Goal: Information Seeking & Learning: Learn about a topic

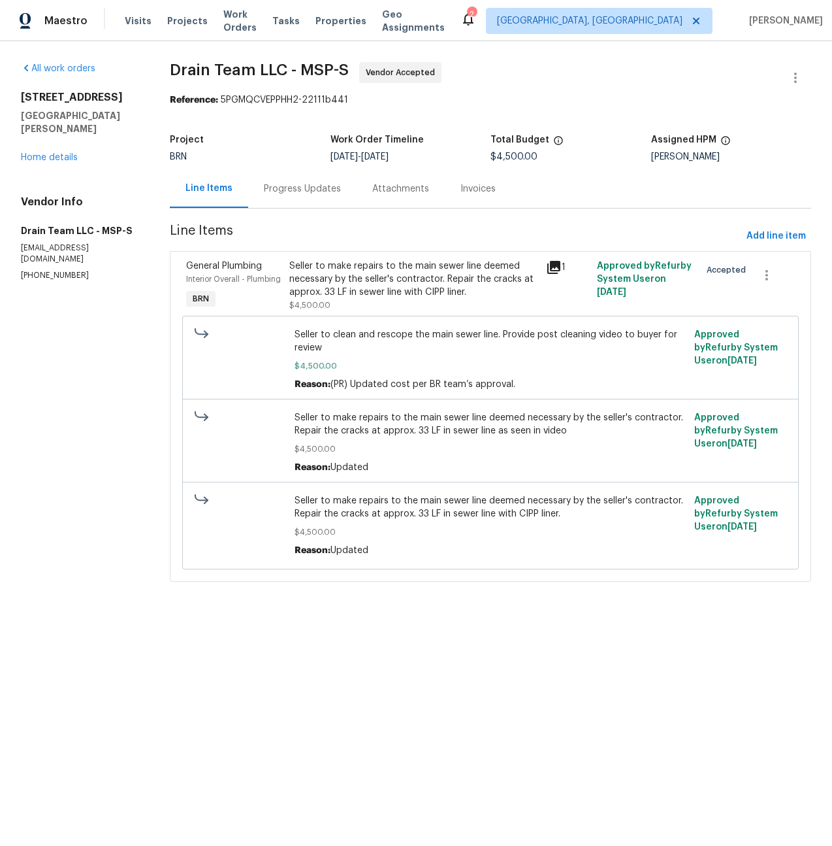
drag, startPoint x: 302, startPoint y: 191, endPoint x: 335, endPoint y: 197, distance: 34.0
click at [301, 191] on div "Progress Updates" at bounding box center [302, 188] width 77 height 13
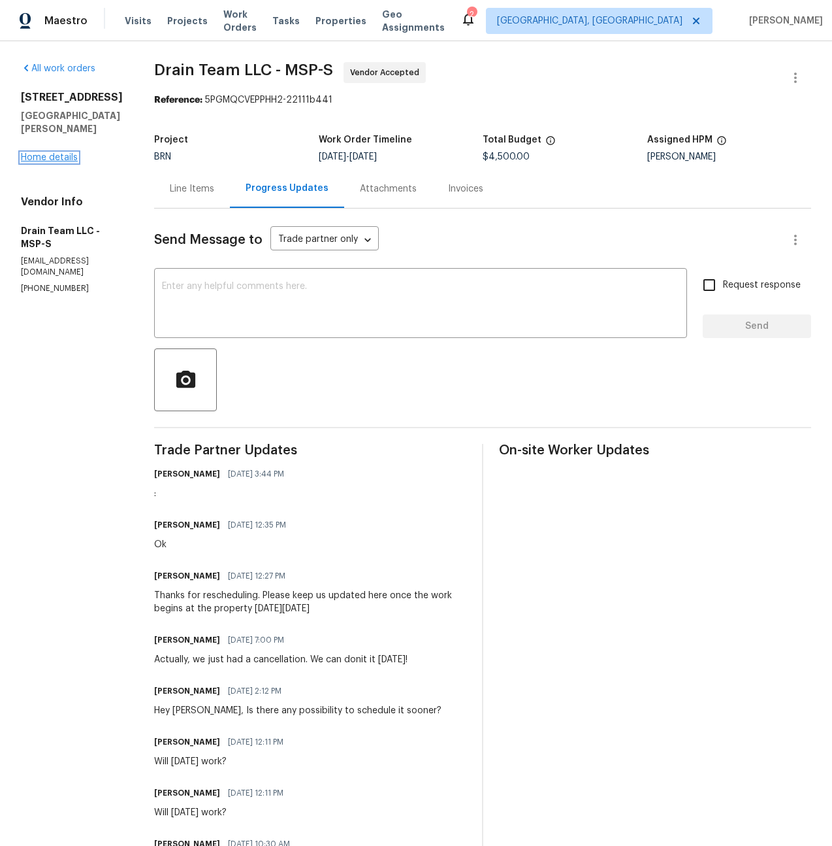
click at [52, 160] on link "Home details" at bounding box center [49, 157] width 57 height 9
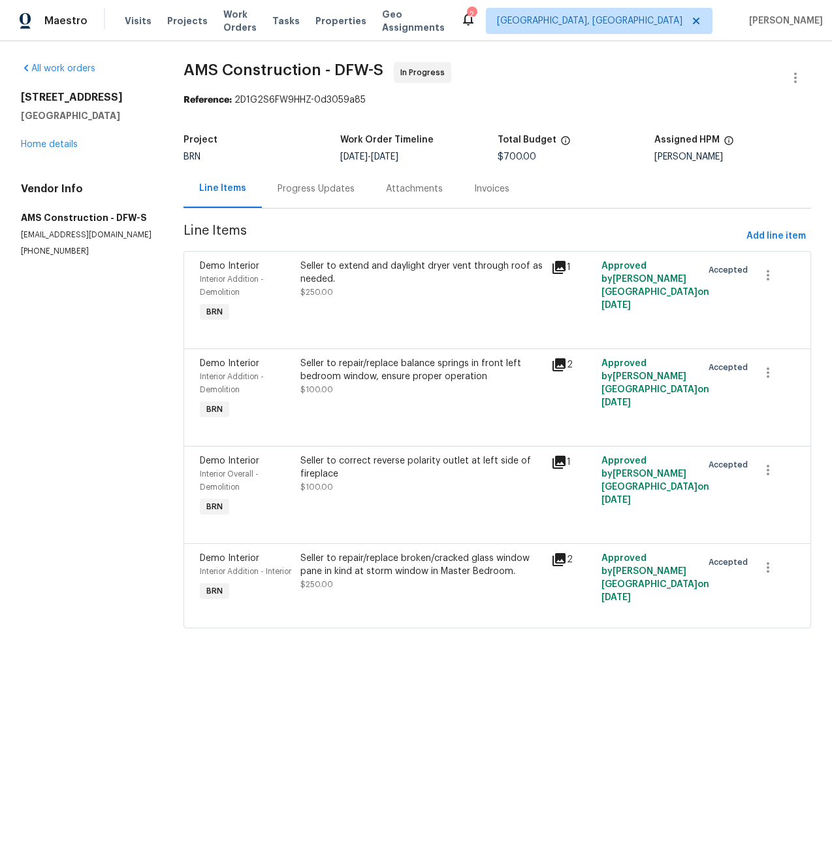
click at [318, 192] on div "Progress Updates" at bounding box center [316, 188] width 77 height 13
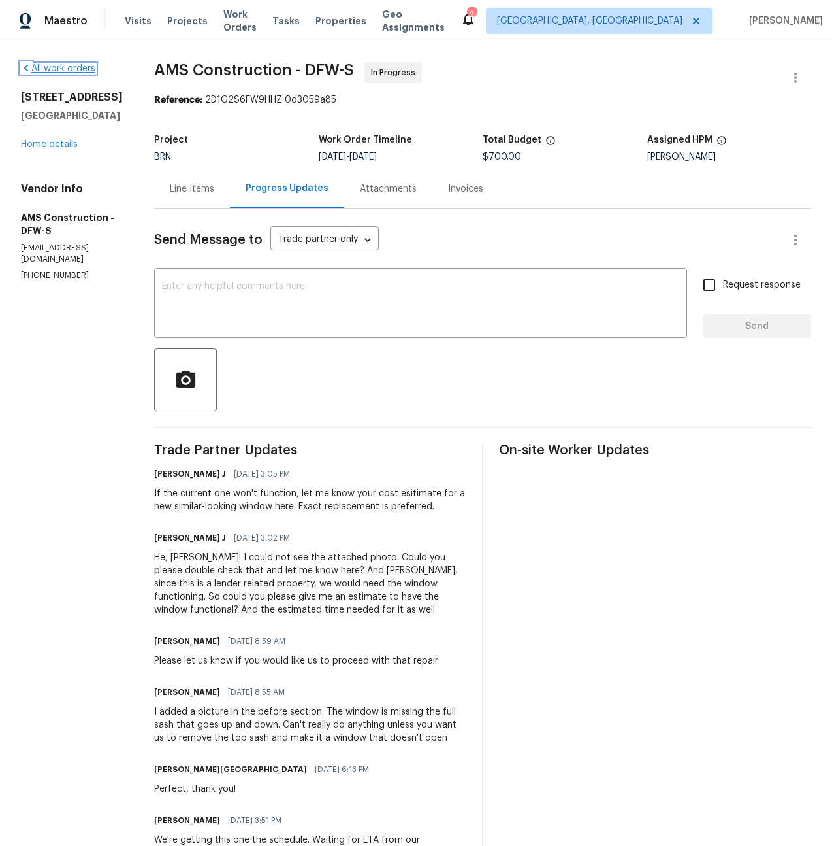
click at [56, 70] on link "All work orders" at bounding box center [58, 68] width 74 height 9
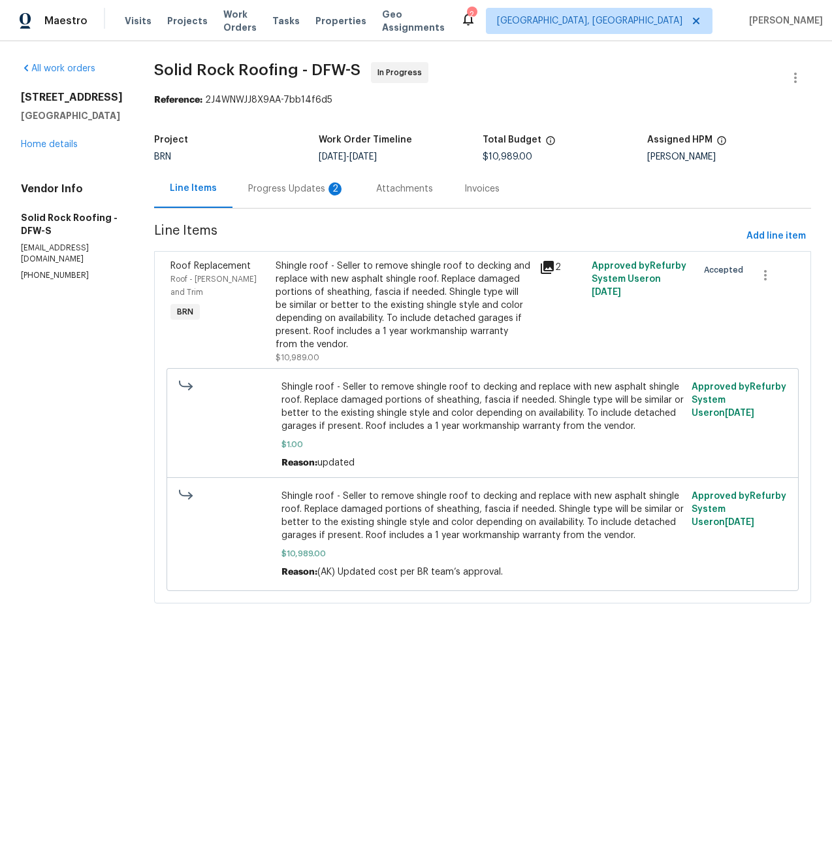
click at [270, 191] on div "Progress Updates 2" at bounding box center [296, 188] width 97 height 13
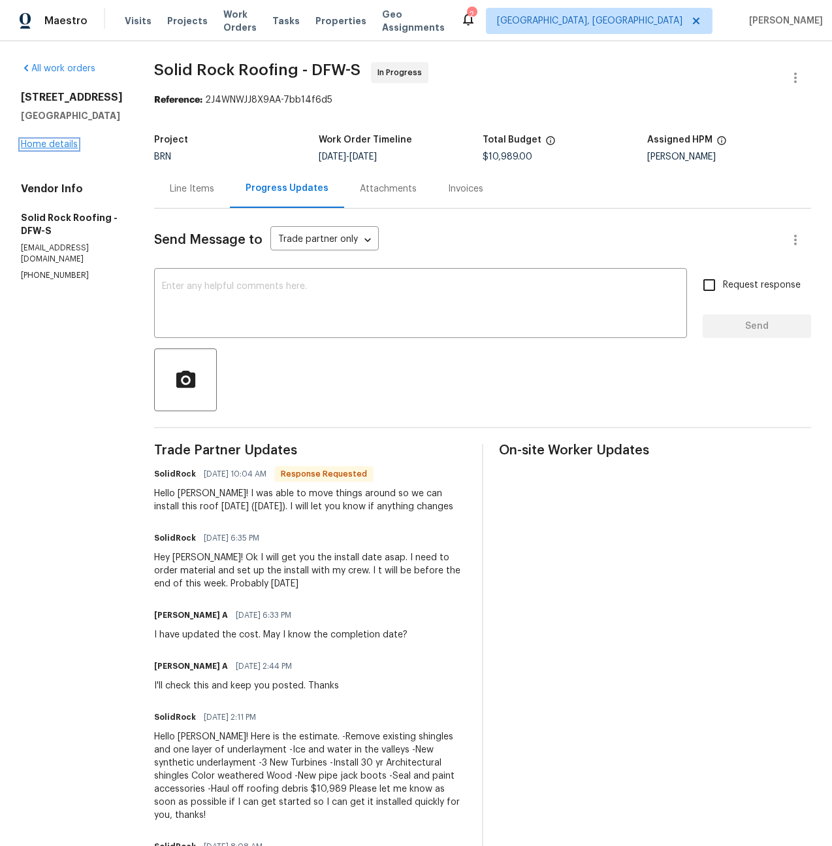
click at [46, 145] on link "Home details" at bounding box center [49, 144] width 57 height 9
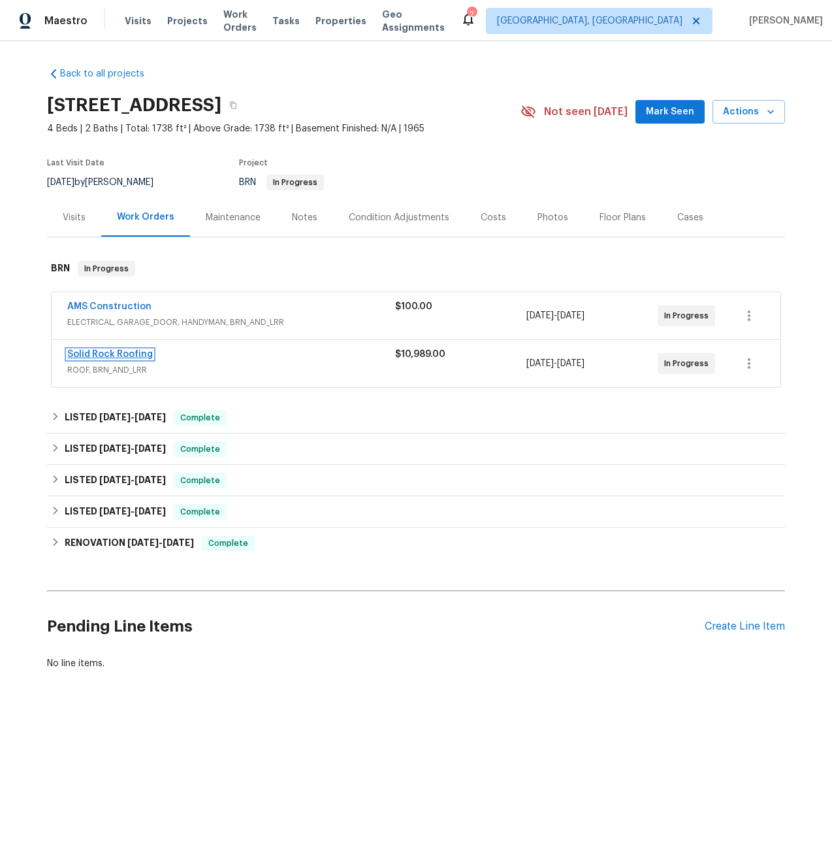
click at [114, 357] on link "Solid Rock Roofing" at bounding box center [110, 354] width 86 height 9
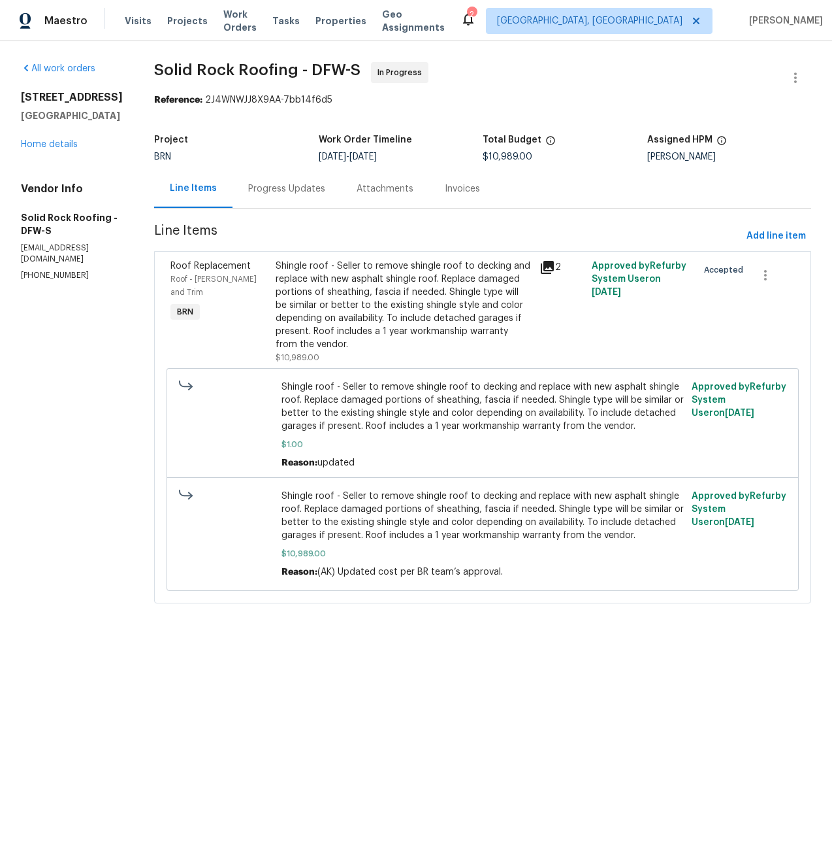
click at [265, 189] on div "Progress Updates" at bounding box center [286, 188] width 77 height 13
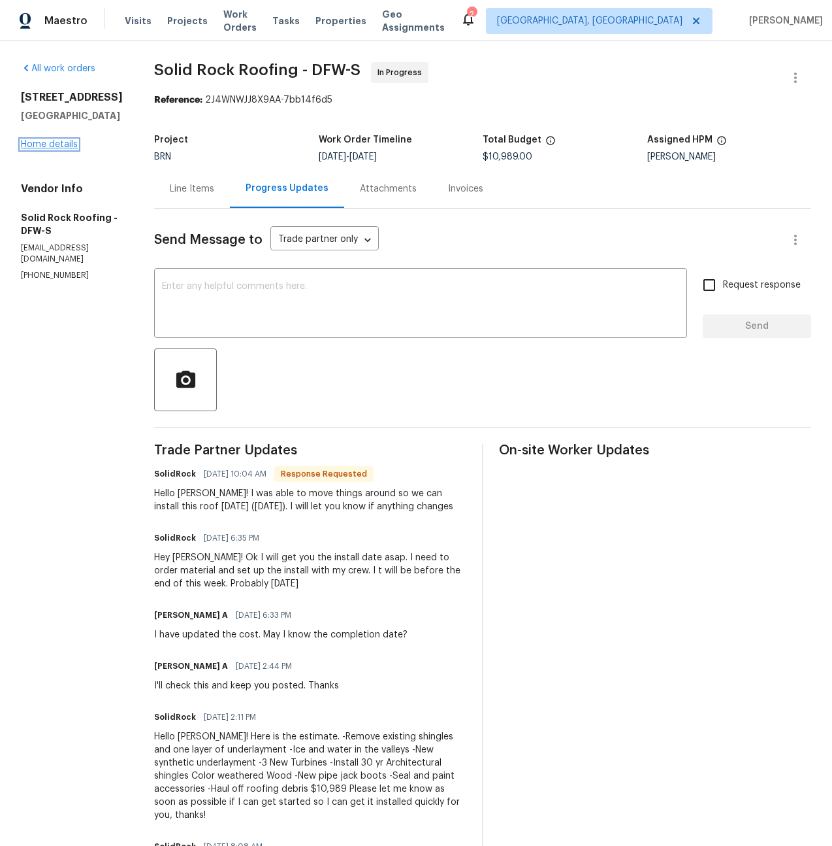
click at [34, 142] on link "Home details" at bounding box center [49, 144] width 57 height 9
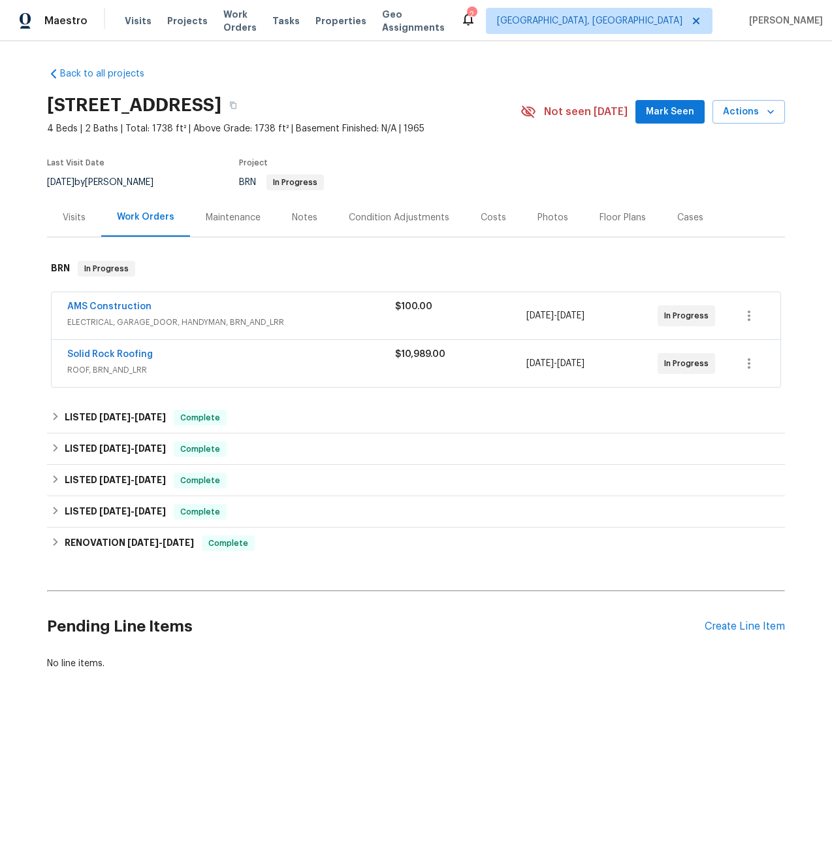
click at [91, 321] on span "ELECTRICAL, GARAGE_DOOR, HANDYMAN, BRN_AND_LRR" at bounding box center [231, 322] width 328 height 13
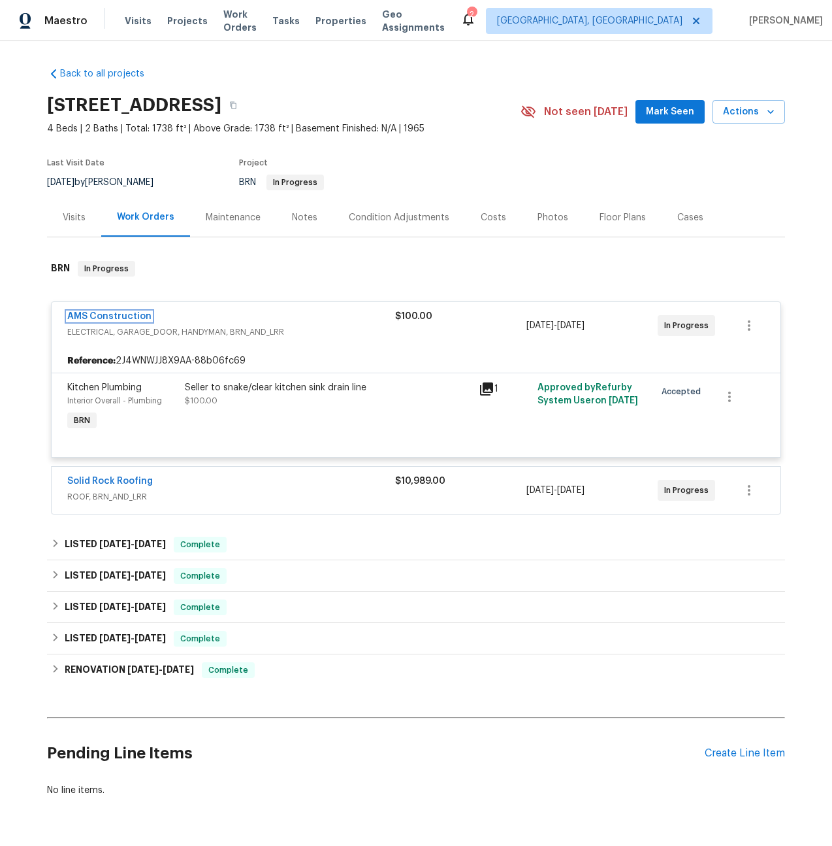
click at [116, 318] on link "AMS Construction" at bounding box center [109, 316] width 84 height 9
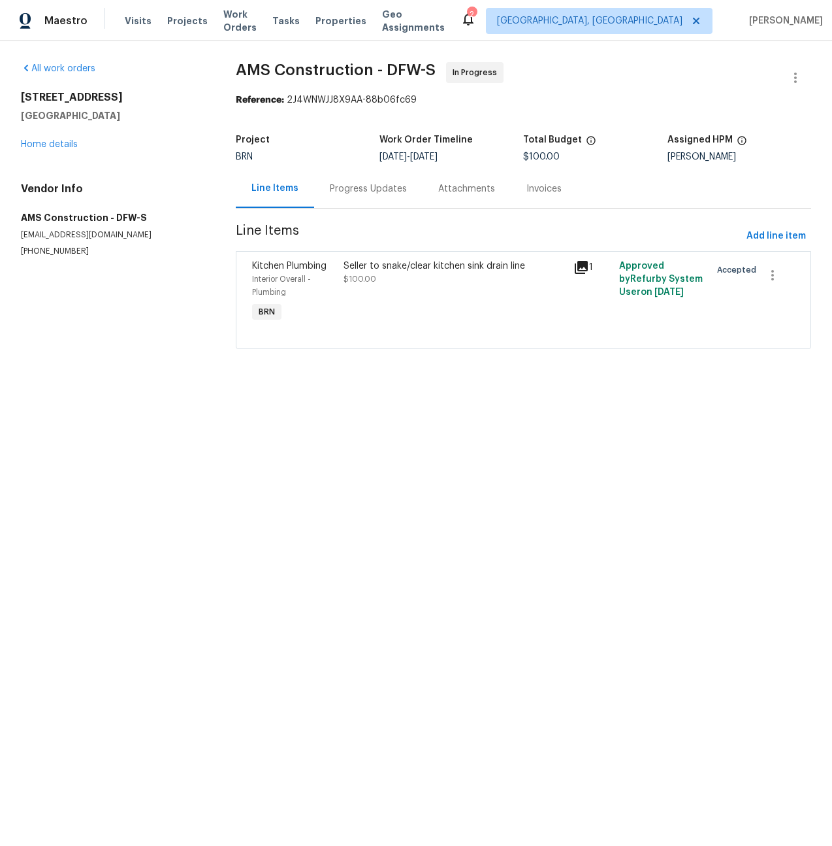
click at [376, 188] on div "Progress Updates" at bounding box center [368, 188] width 77 height 13
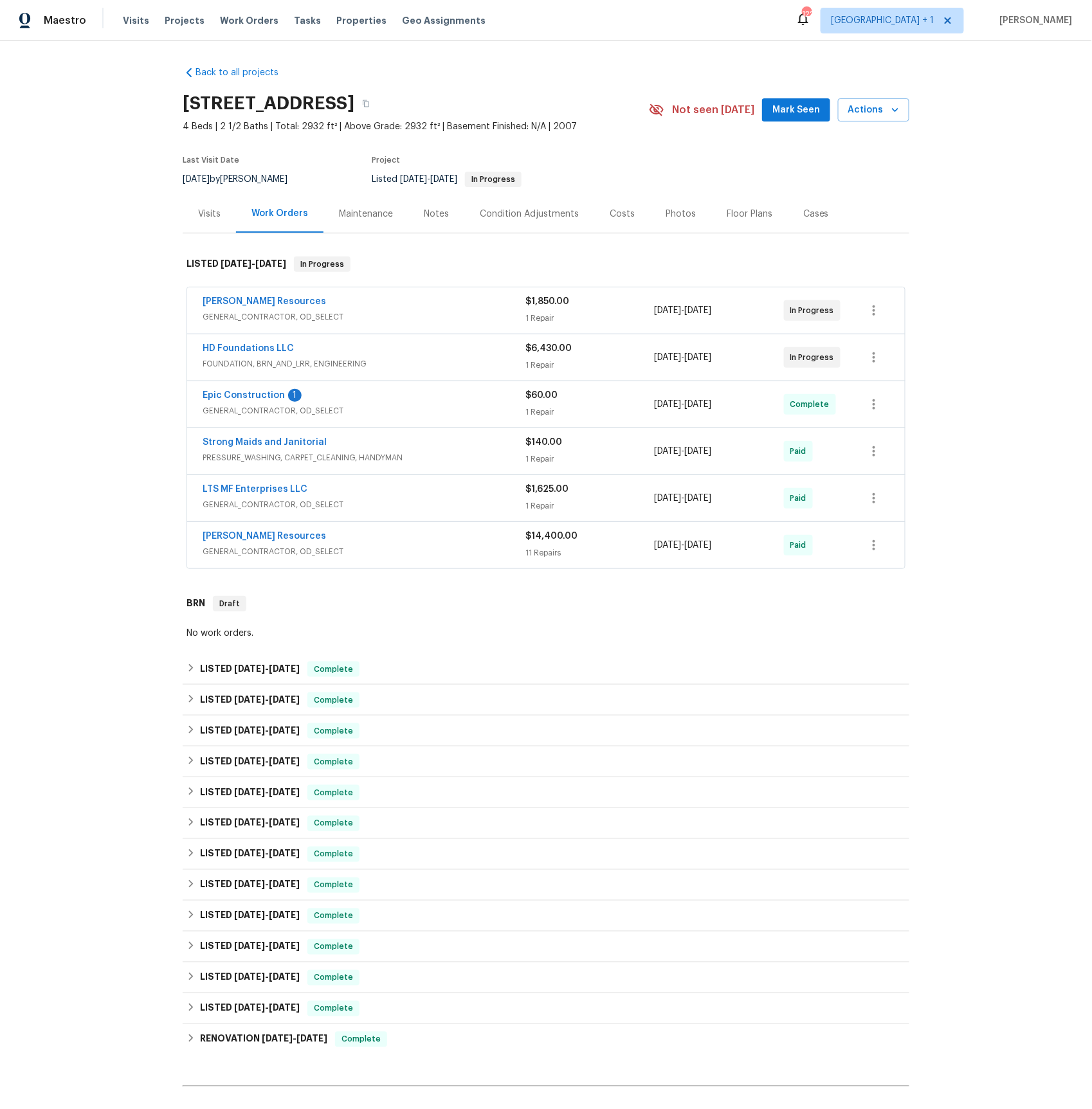
click at [275, 323] on span "GENERAL_CONTRACTOR, OD_SELECT" at bounding box center [364, 317] width 323 height 13
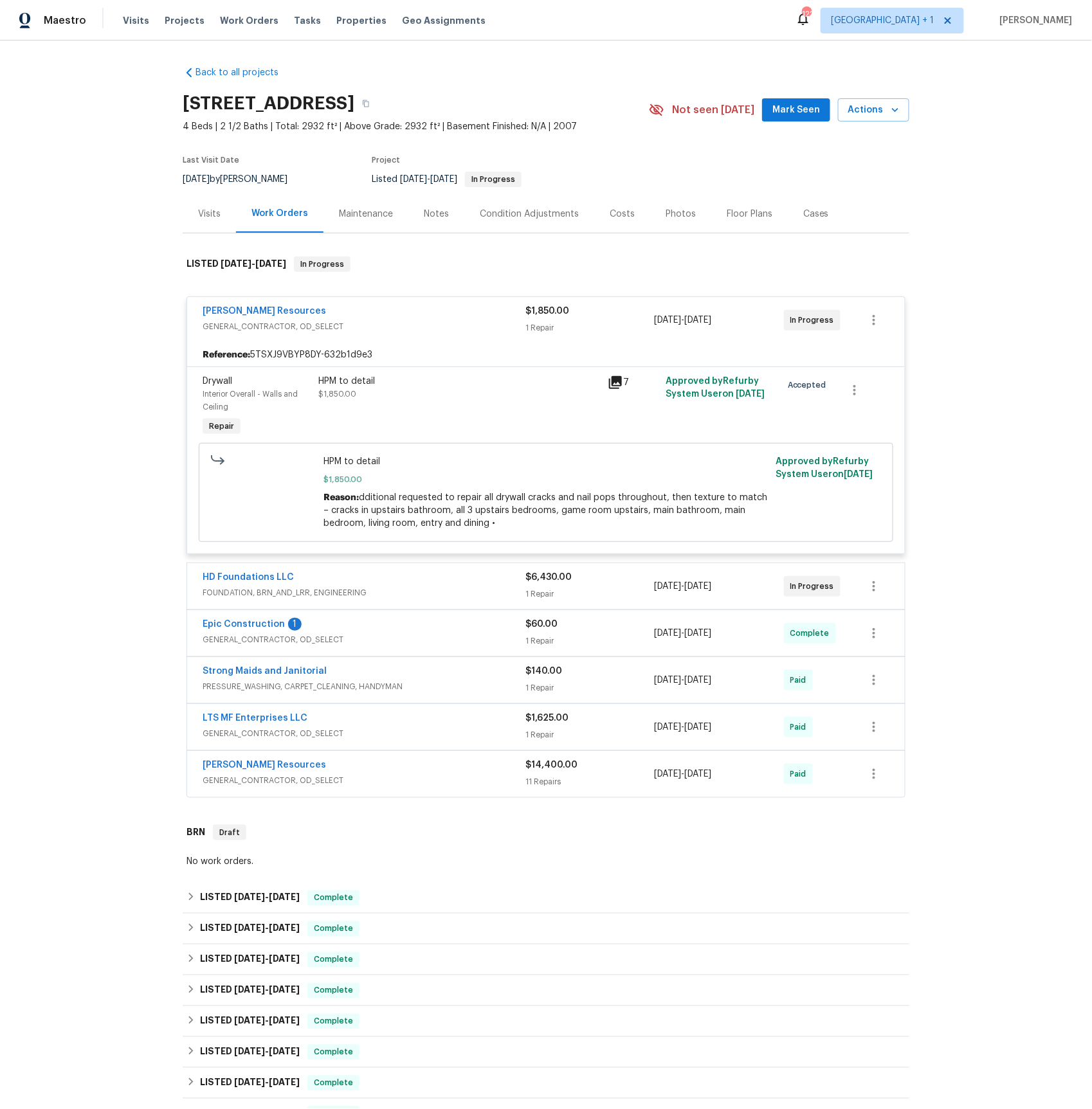
click at [620, 383] on icon at bounding box center [615, 382] width 13 height 13
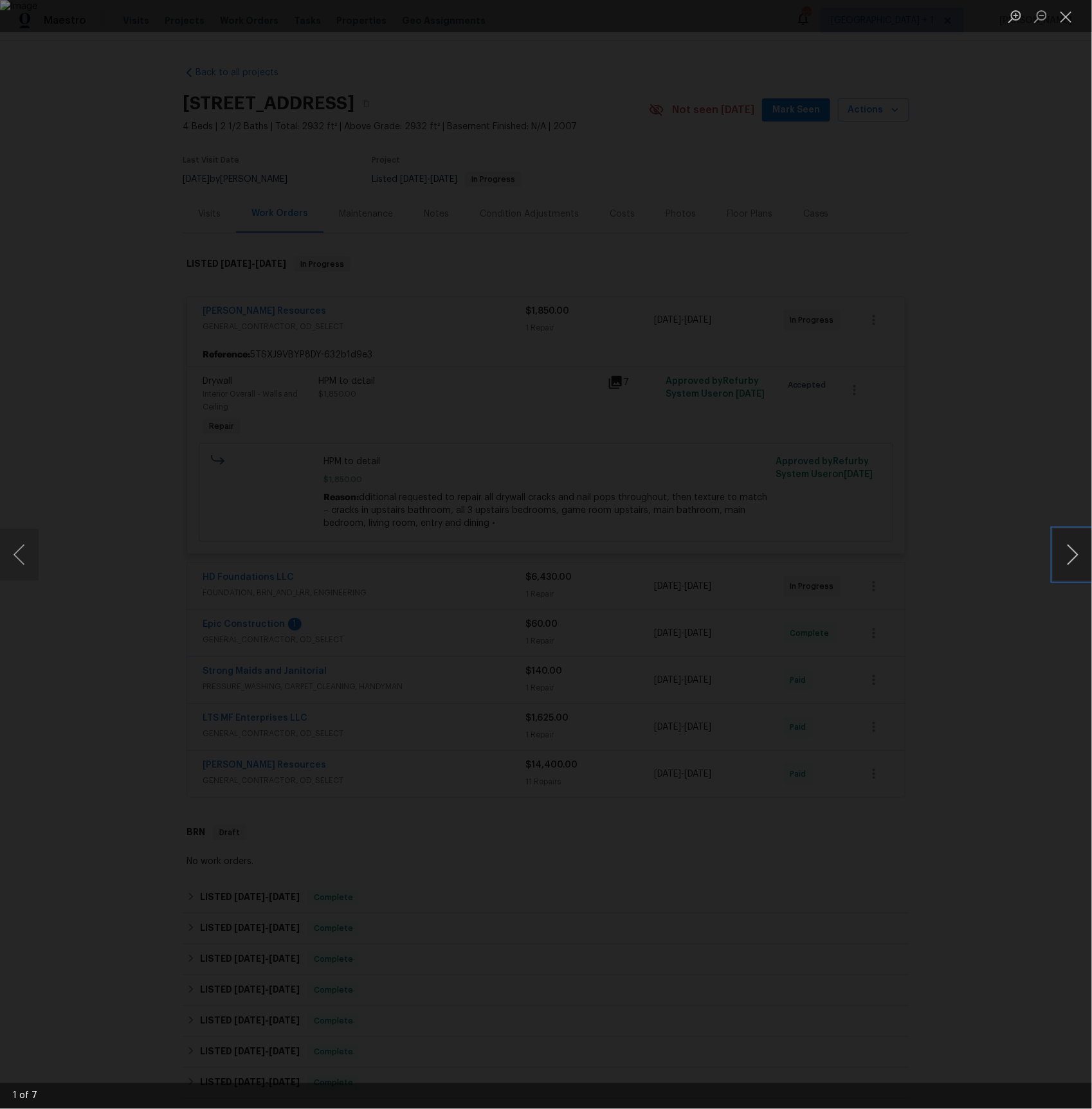
click at [1075, 553] on button "Next image" at bounding box center [1071, 555] width 38 height 51
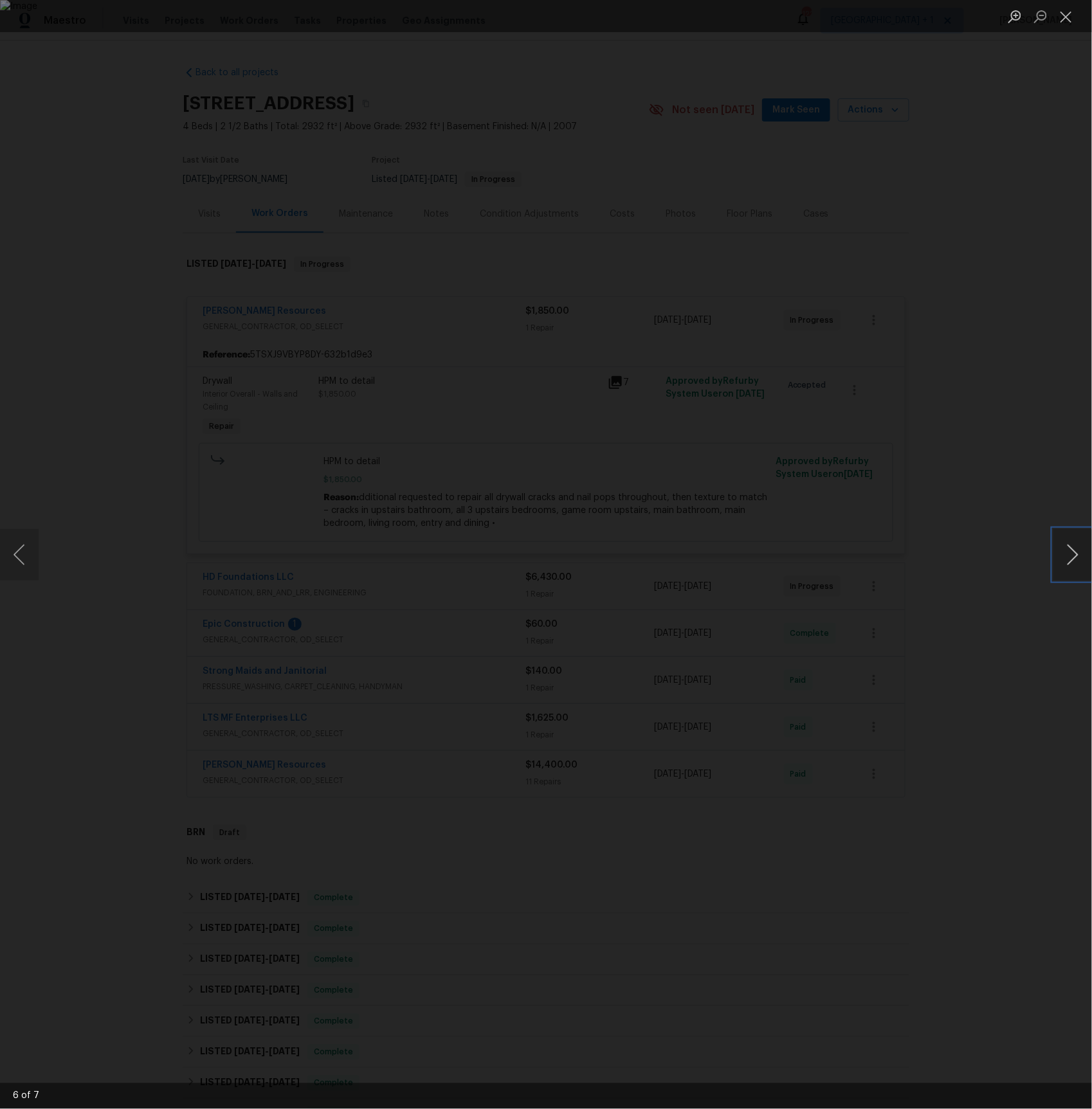
click at [1075, 553] on button "Next image" at bounding box center [1071, 555] width 38 height 51
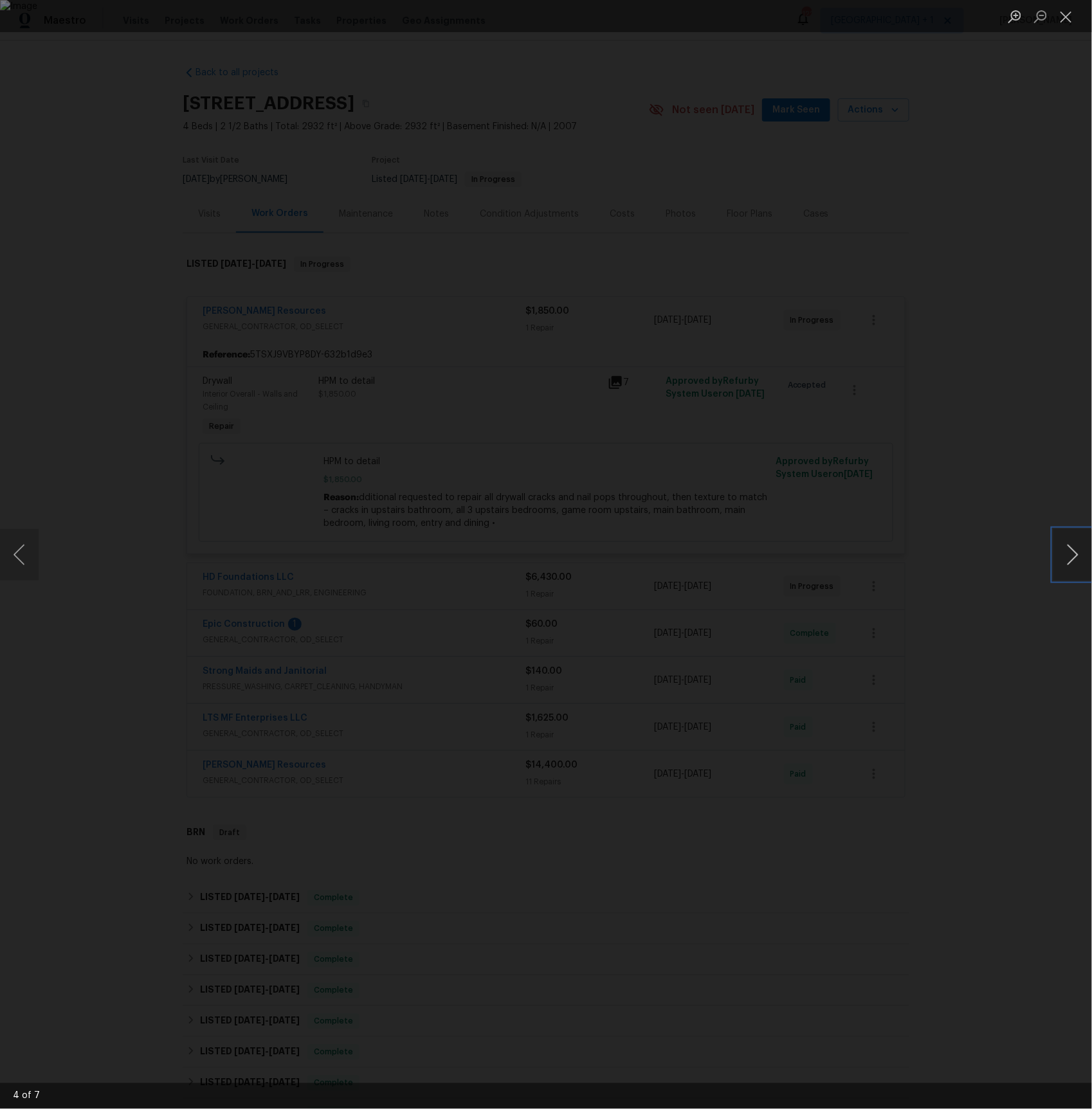
click at [1075, 553] on button "Next image" at bounding box center [1071, 555] width 38 height 51
click at [973, 436] on div "Lightbox" at bounding box center [546, 554] width 1092 height 1109
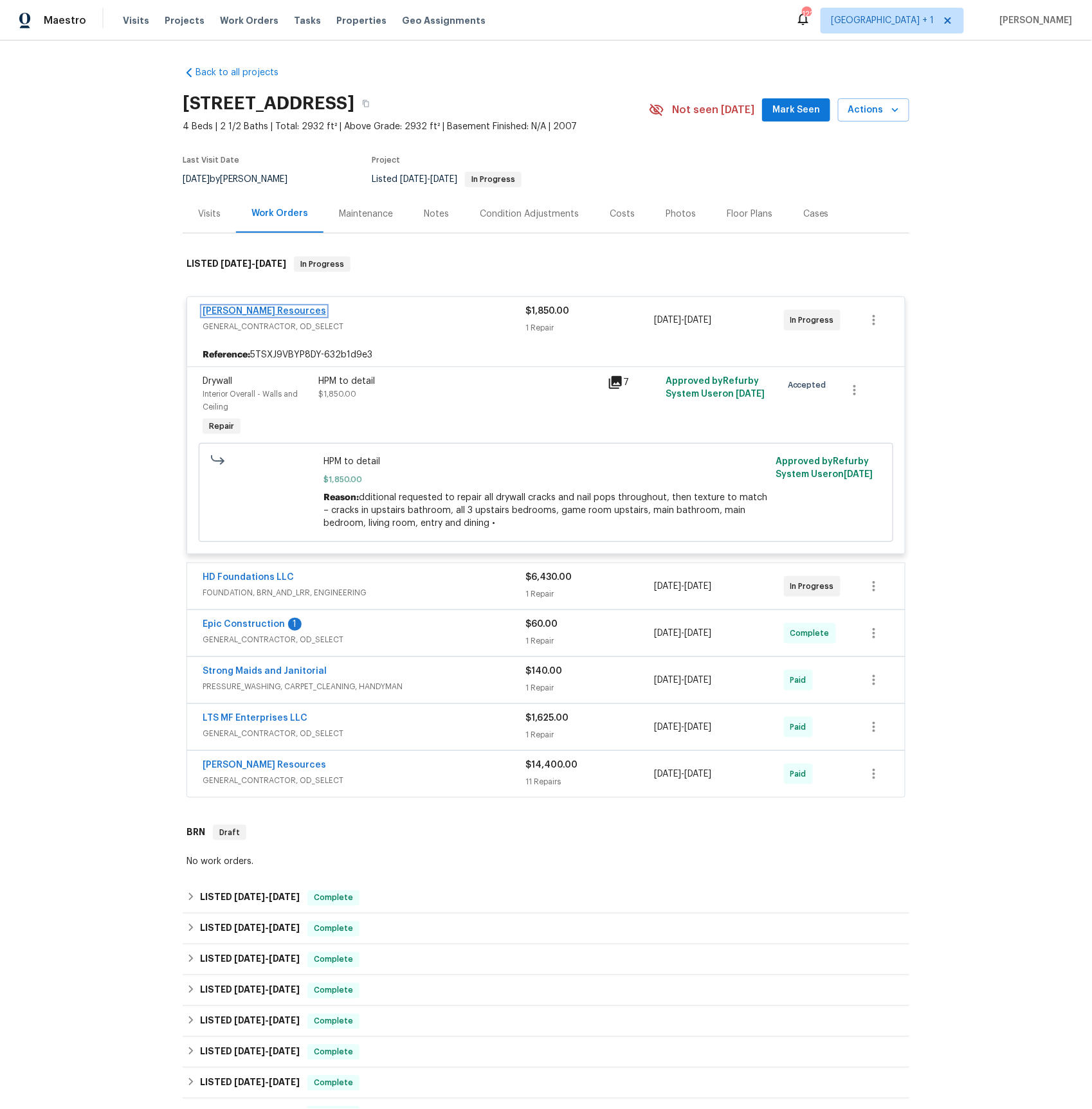
click at [271, 316] on link "Lawrence Resources" at bounding box center [264, 311] width 123 height 9
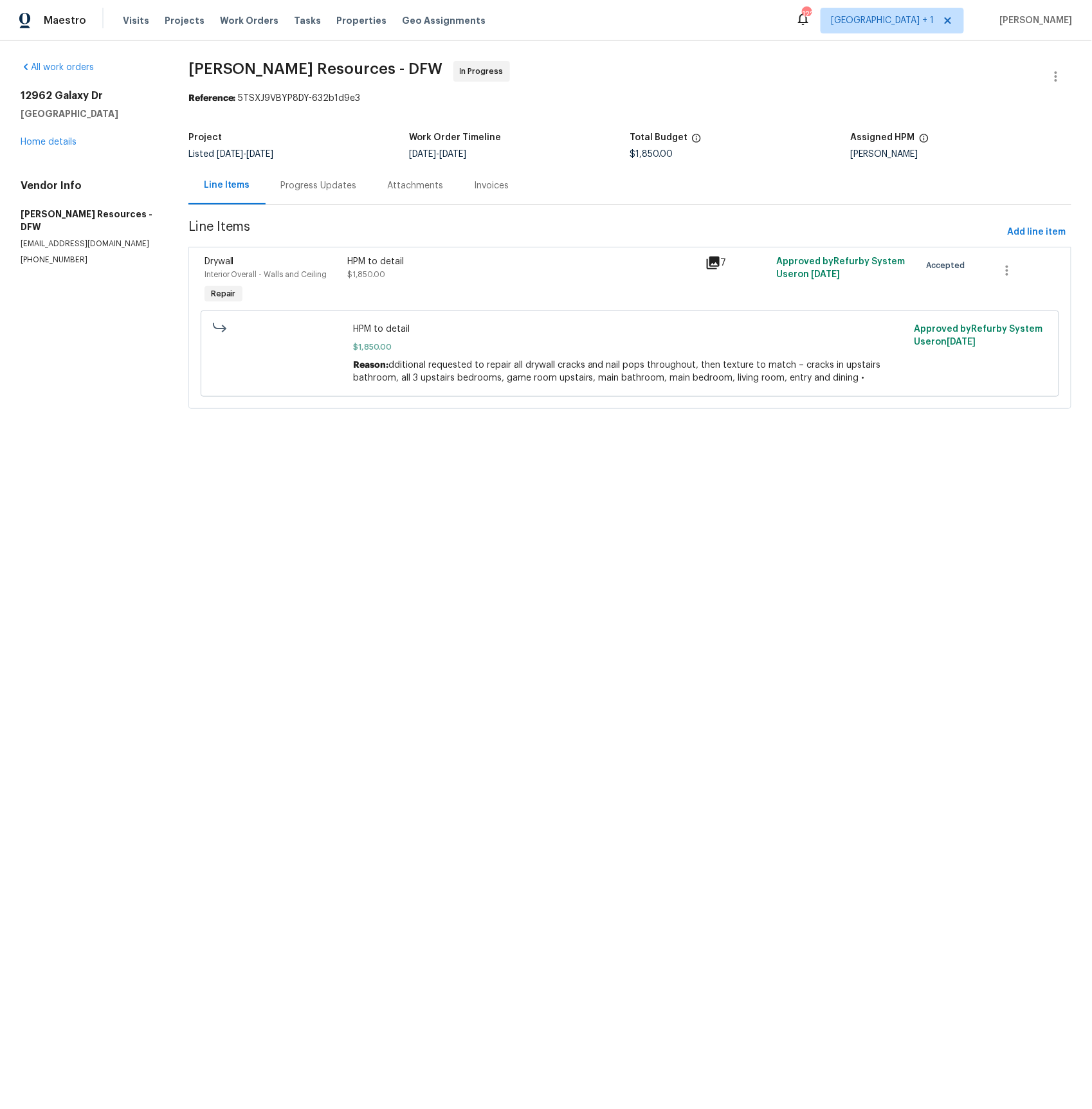
click at [319, 190] on div "Progress Updates" at bounding box center [319, 185] width 76 height 13
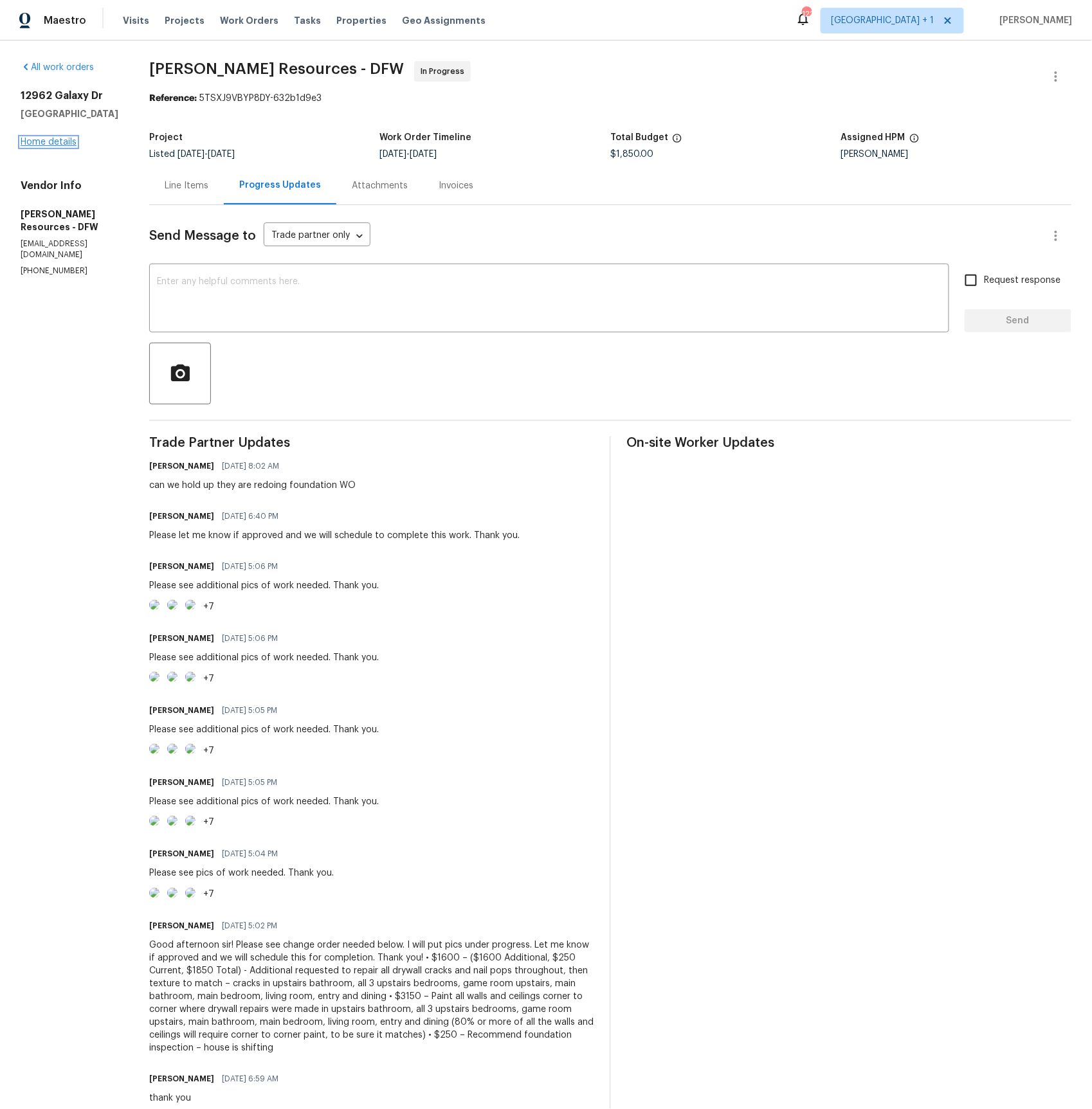
click at [57, 139] on link "Home details" at bounding box center [48, 142] width 56 height 9
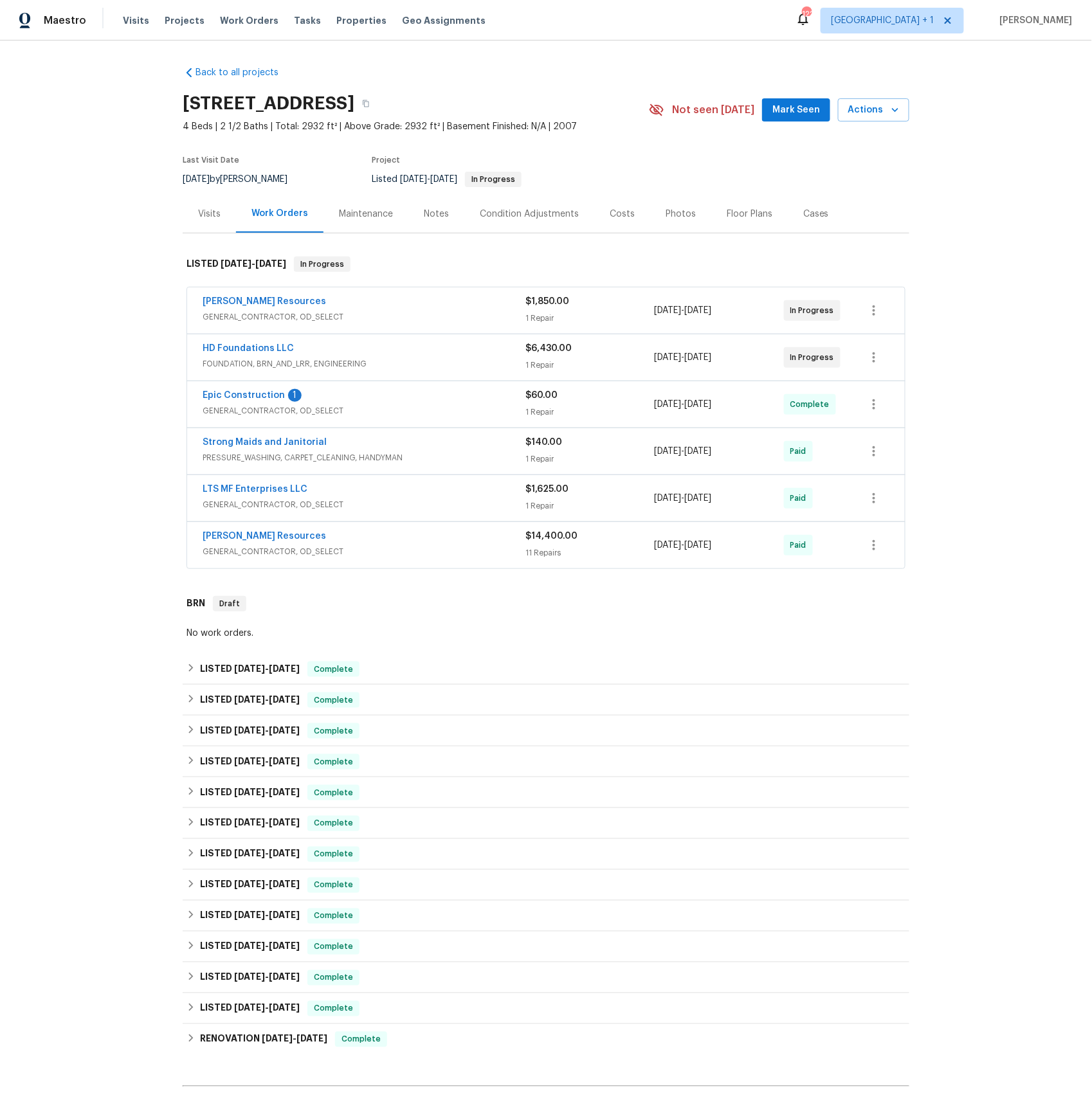
click at [248, 357] on div "HD Foundations LLC" at bounding box center [364, 350] width 323 height 16
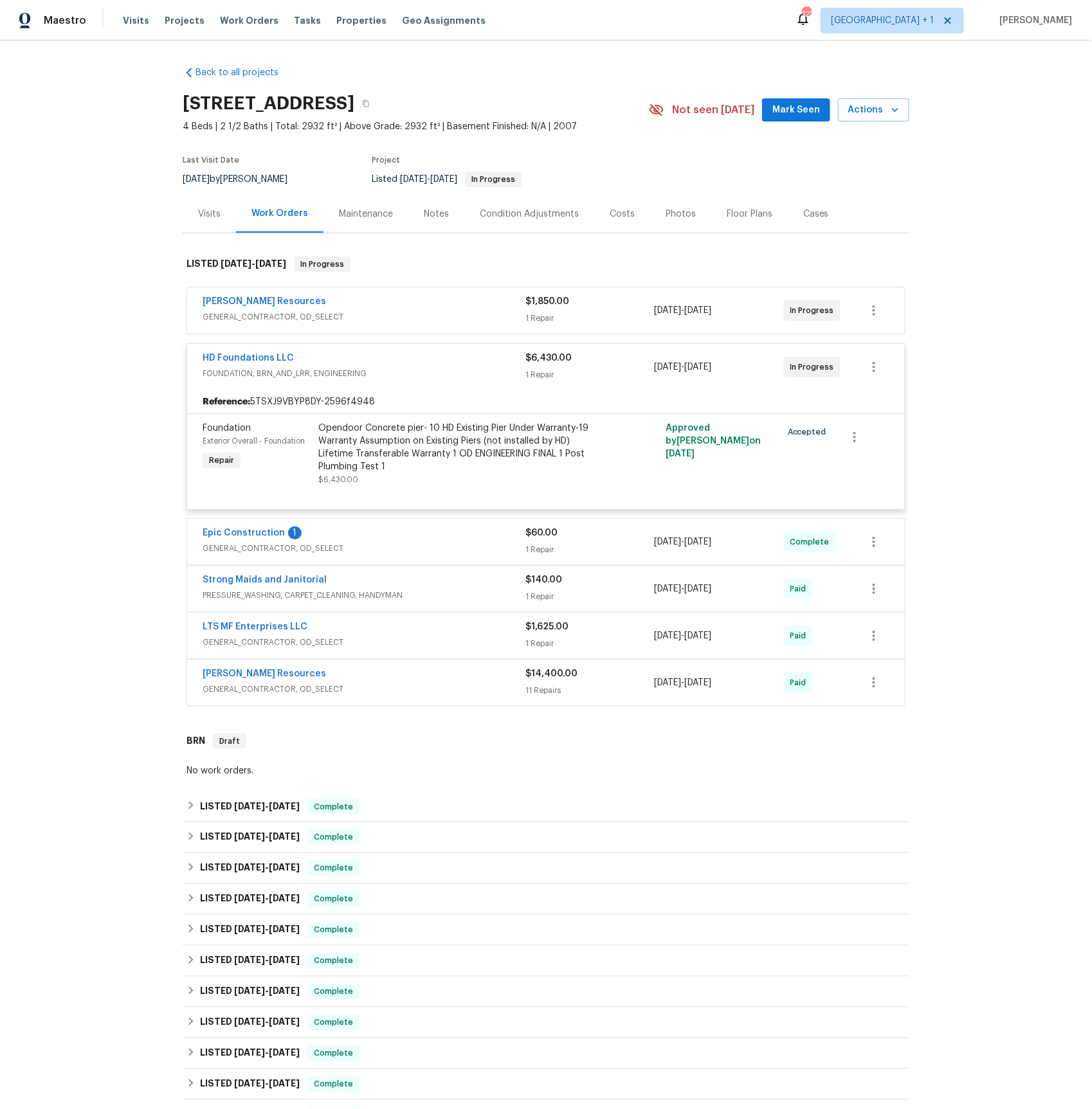
click at [227, 554] on span "GENERAL_CONTRACTOR, OD_SELECT" at bounding box center [364, 548] width 323 height 13
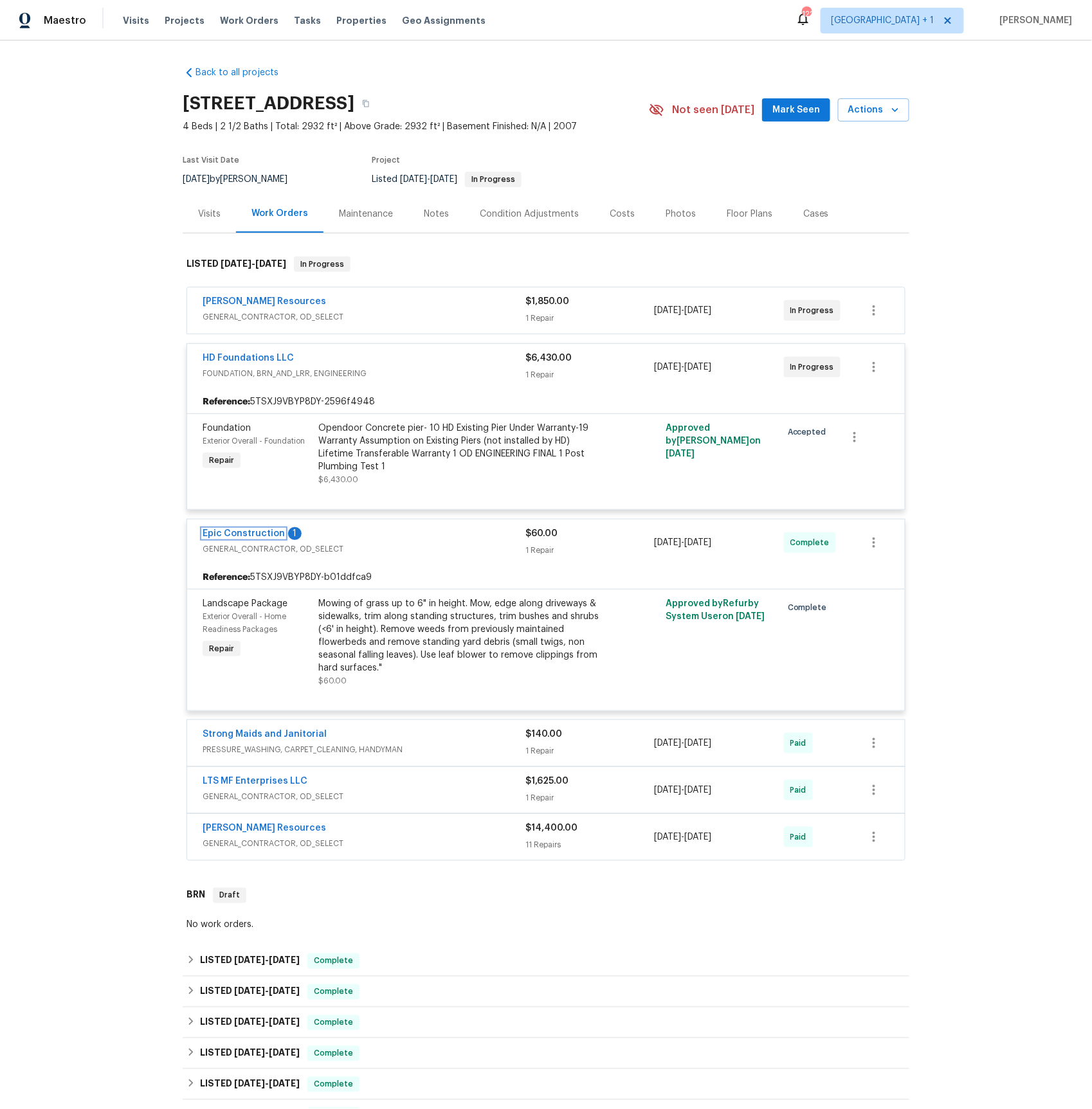
click at [218, 538] on link "Epic Construction" at bounding box center [244, 533] width 83 height 9
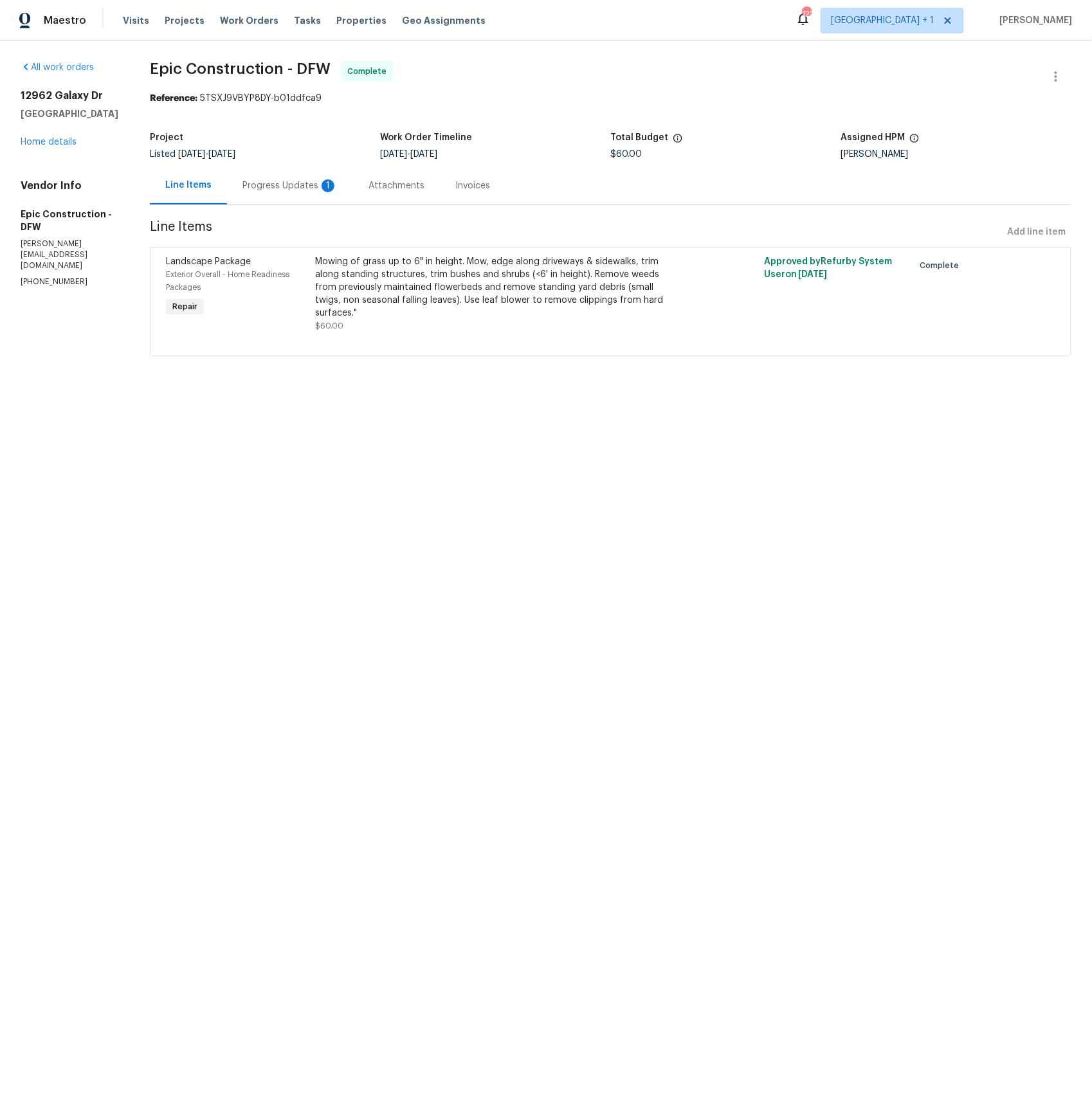
click at [284, 185] on div "Progress Updates 1" at bounding box center [289, 185] width 95 height 13
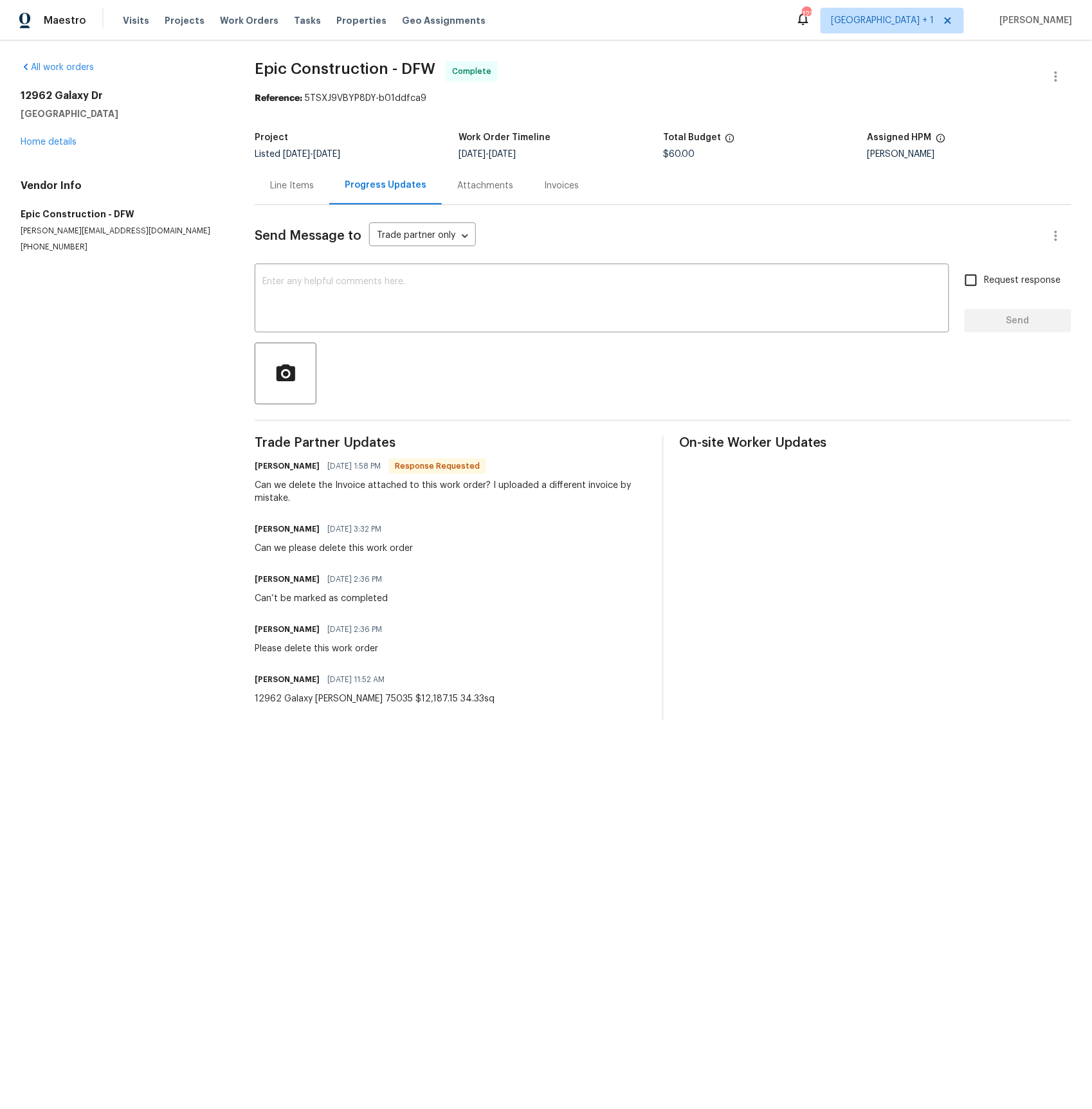
click at [290, 188] on div "Line Items" at bounding box center [291, 185] width 43 height 13
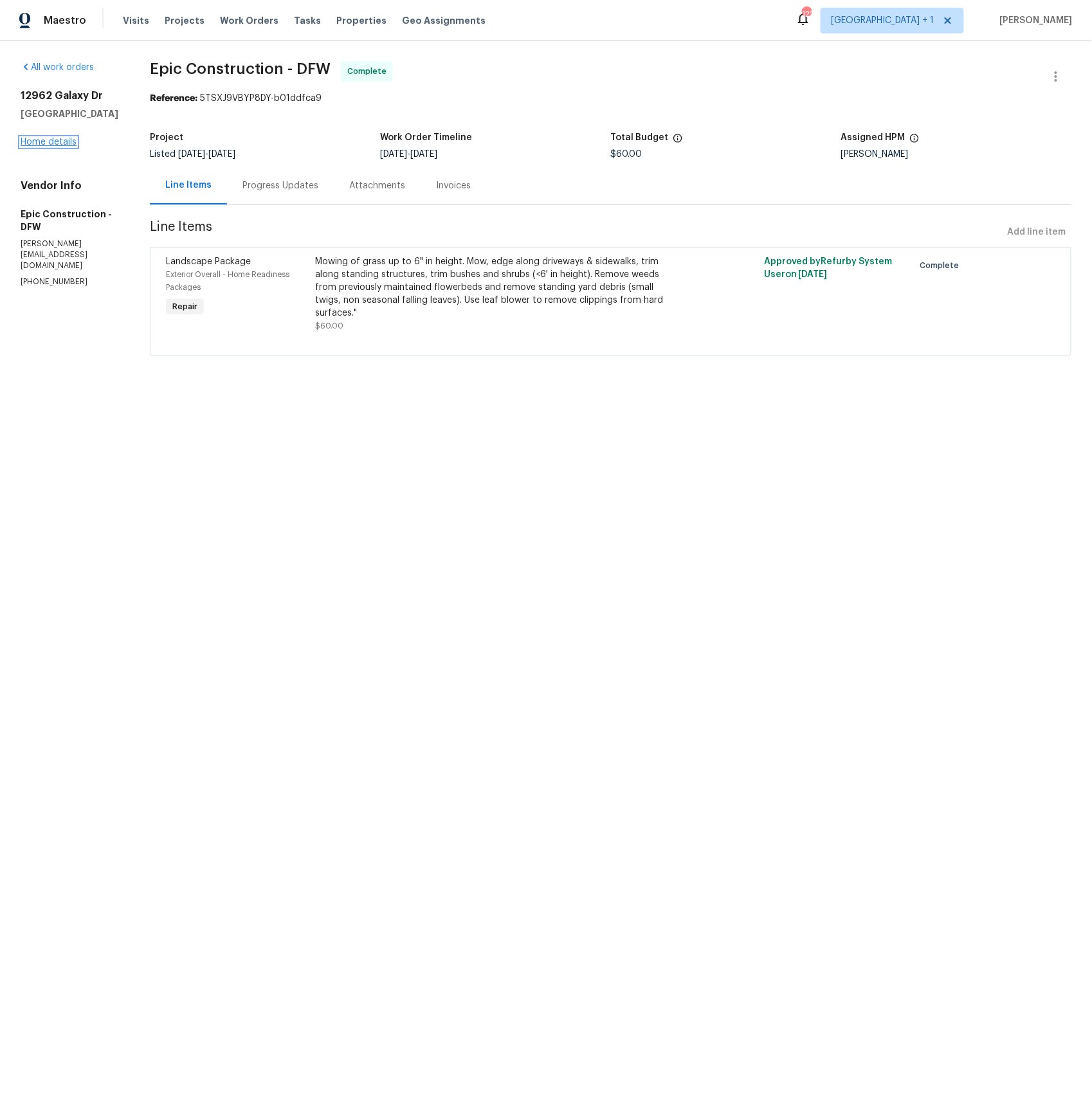
click at [58, 142] on link "Home details" at bounding box center [48, 142] width 56 height 9
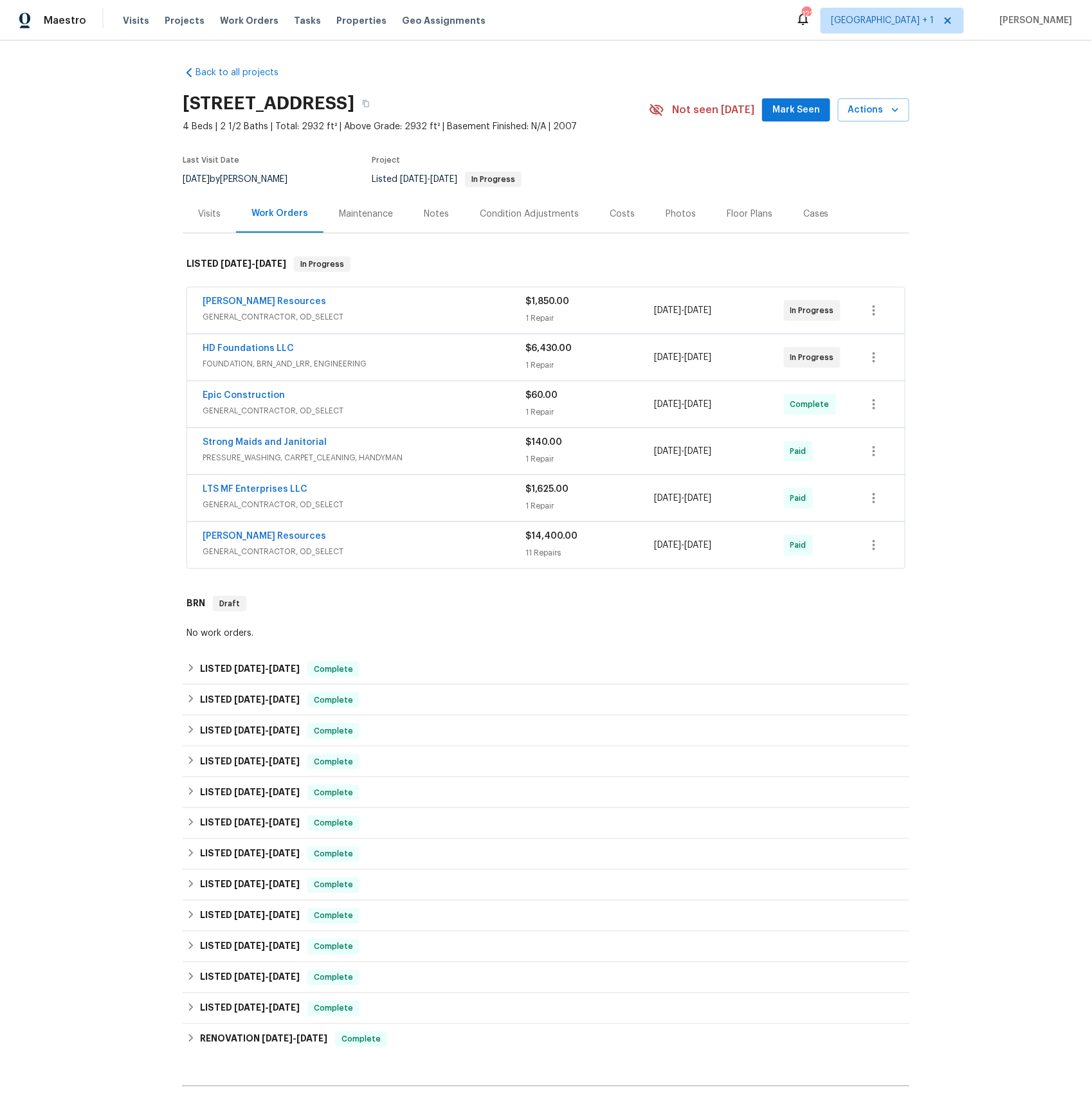
click at [268, 458] on span "PRESSURE_WASHING, CARPET_CLEANING, HANDYMAN" at bounding box center [364, 458] width 323 height 13
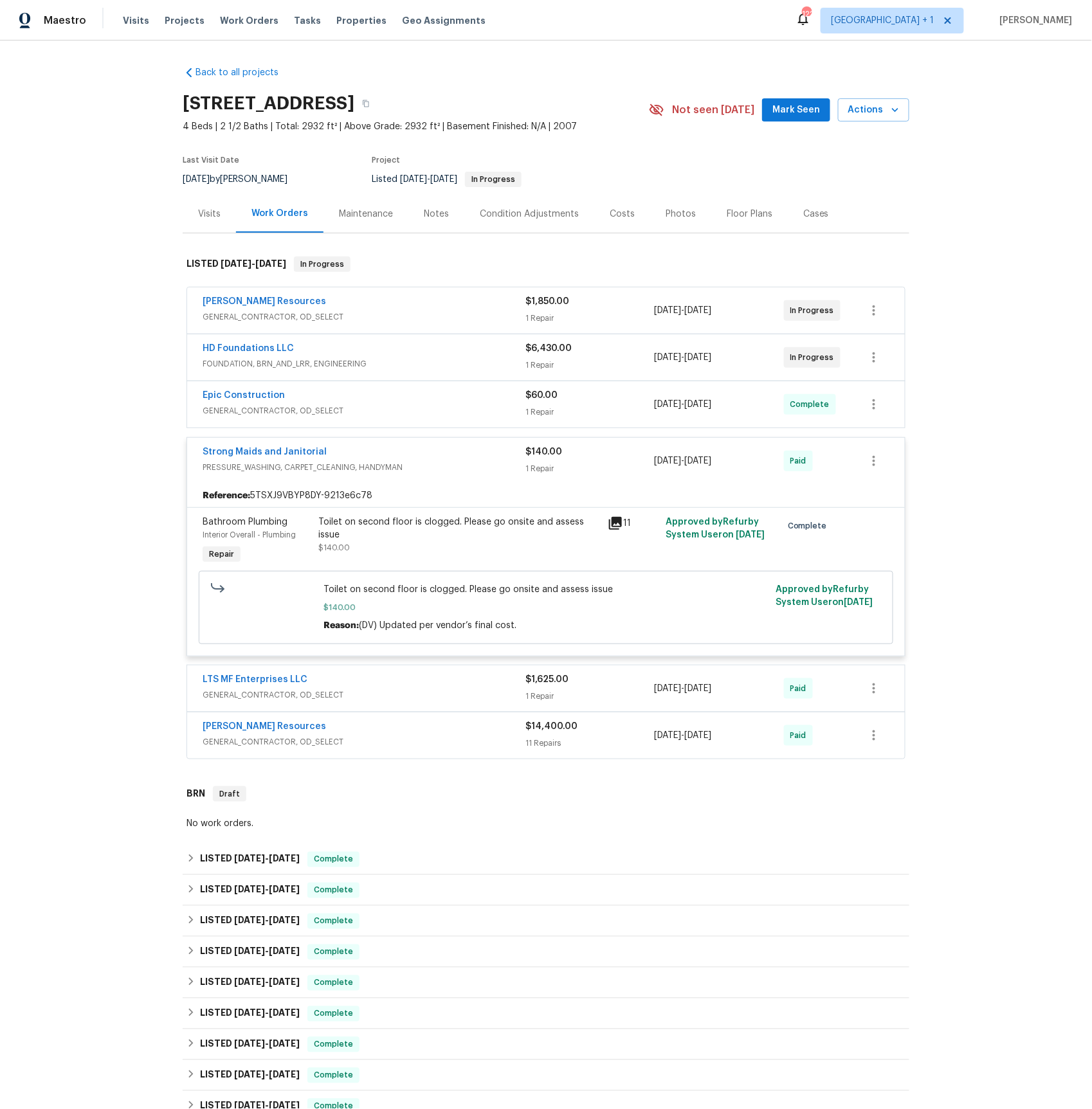
click at [611, 523] on icon at bounding box center [615, 524] width 16 height 16
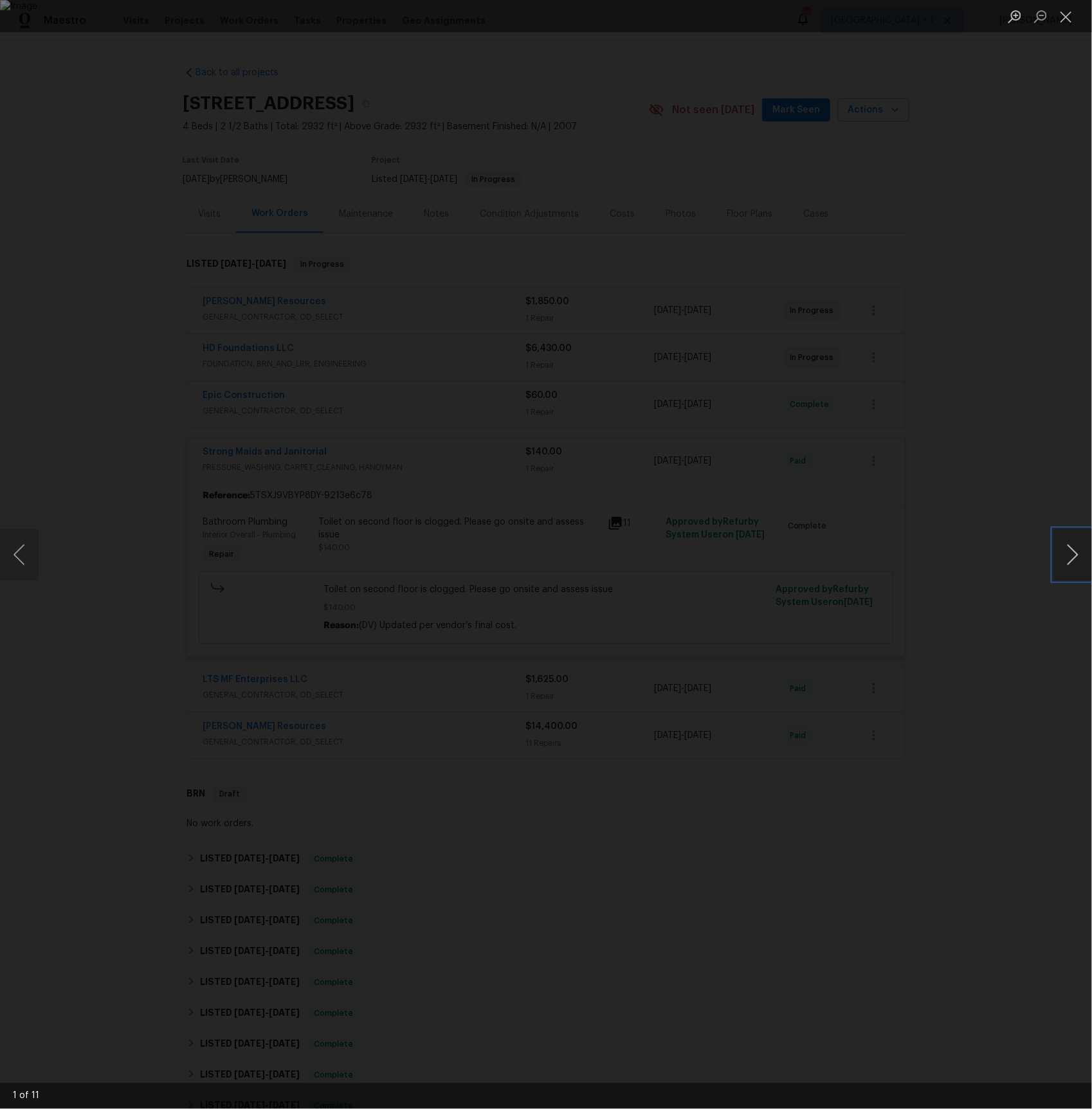
click at [1077, 559] on button "Next image" at bounding box center [1071, 555] width 38 height 51
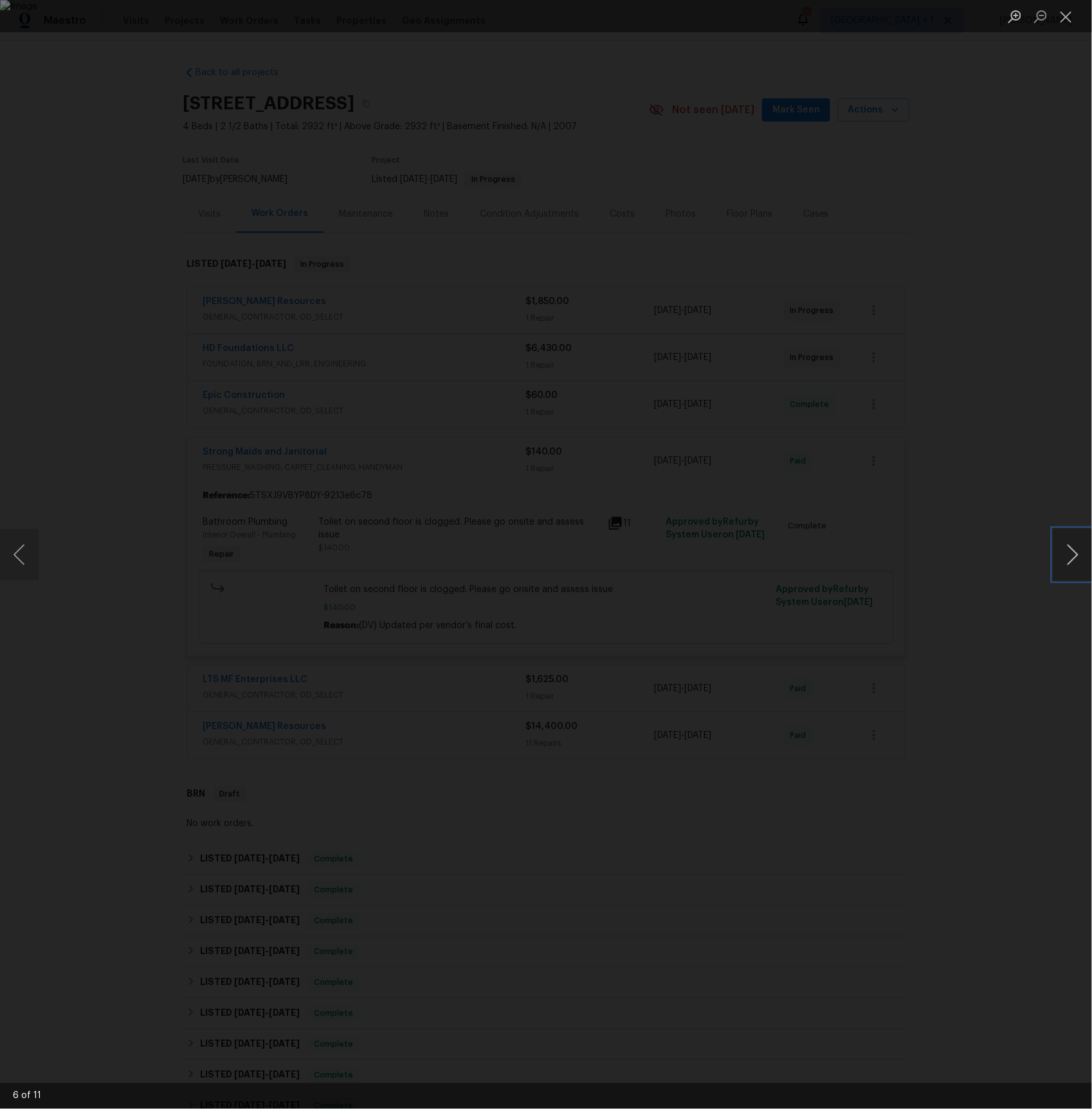
click at [1077, 559] on button "Next image" at bounding box center [1071, 555] width 38 height 51
click at [90, 148] on div "Lightbox" at bounding box center [546, 554] width 1092 height 1109
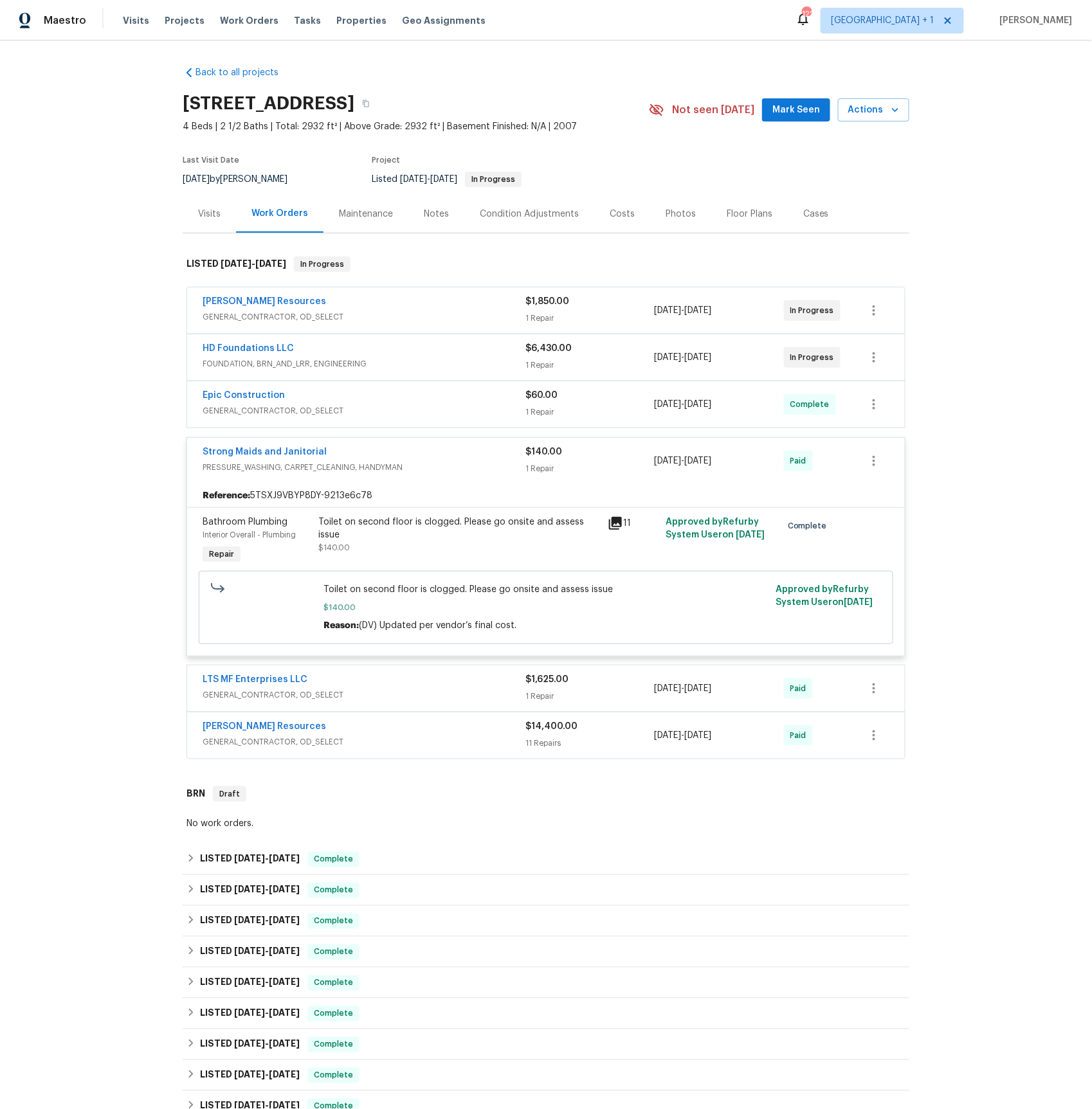
drag, startPoint x: 90, startPoint y: 148, endPoint x: 102, endPoint y: 147, distance: 12.0
click at [89, 148] on div "Lightbox" at bounding box center [546, 554] width 1092 height 1109
click at [245, 466] on span "PRESSURE_WASHING, CARPET_CLEANING, HANDYMAN" at bounding box center [364, 467] width 323 height 13
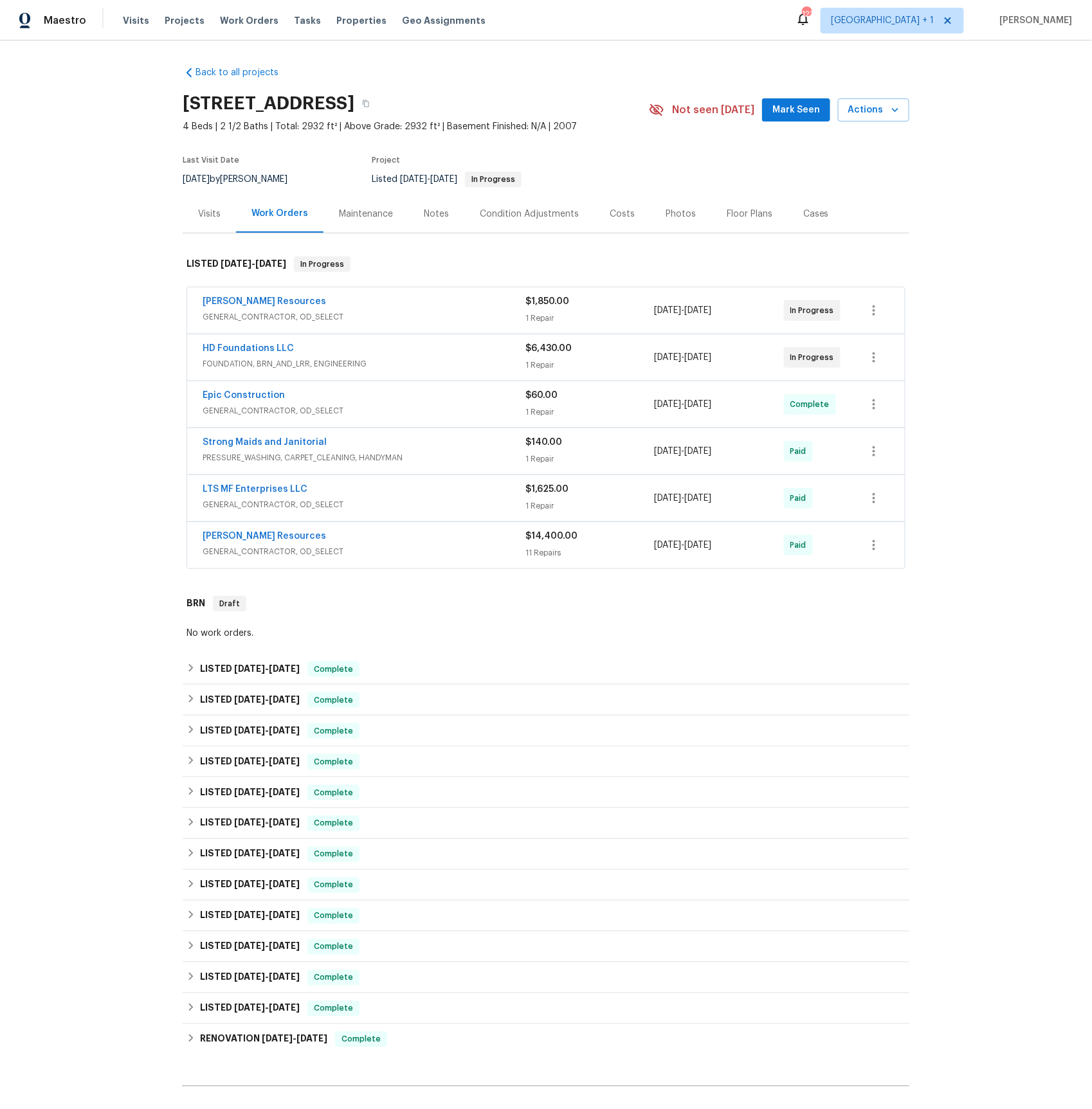
click at [240, 510] on span "GENERAL_CONTRACTOR, OD_SELECT" at bounding box center [364, 504] width 323 height 13
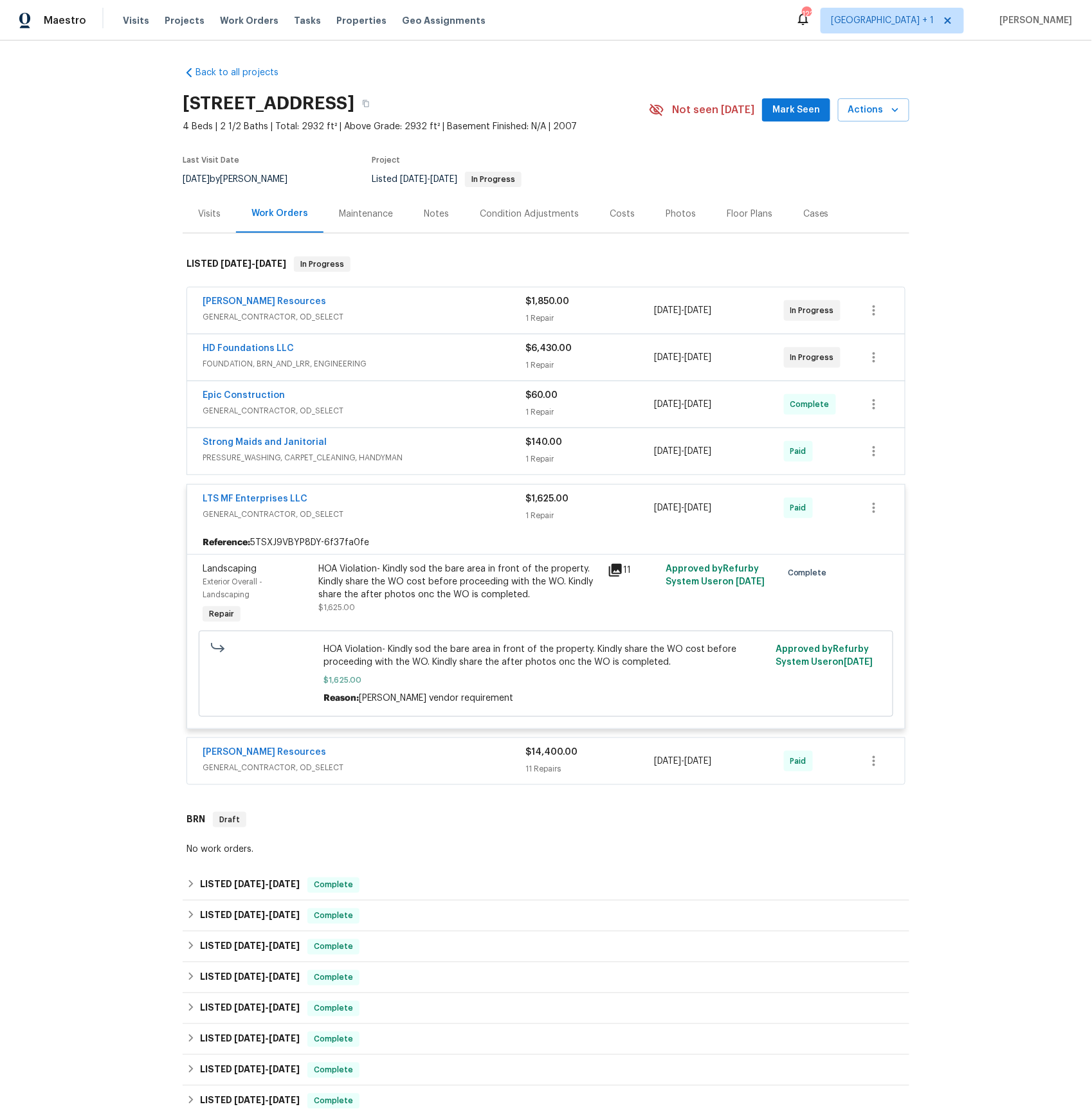
click at [616, 573] on icon at bounding box center [615, 570] width 13 height 13
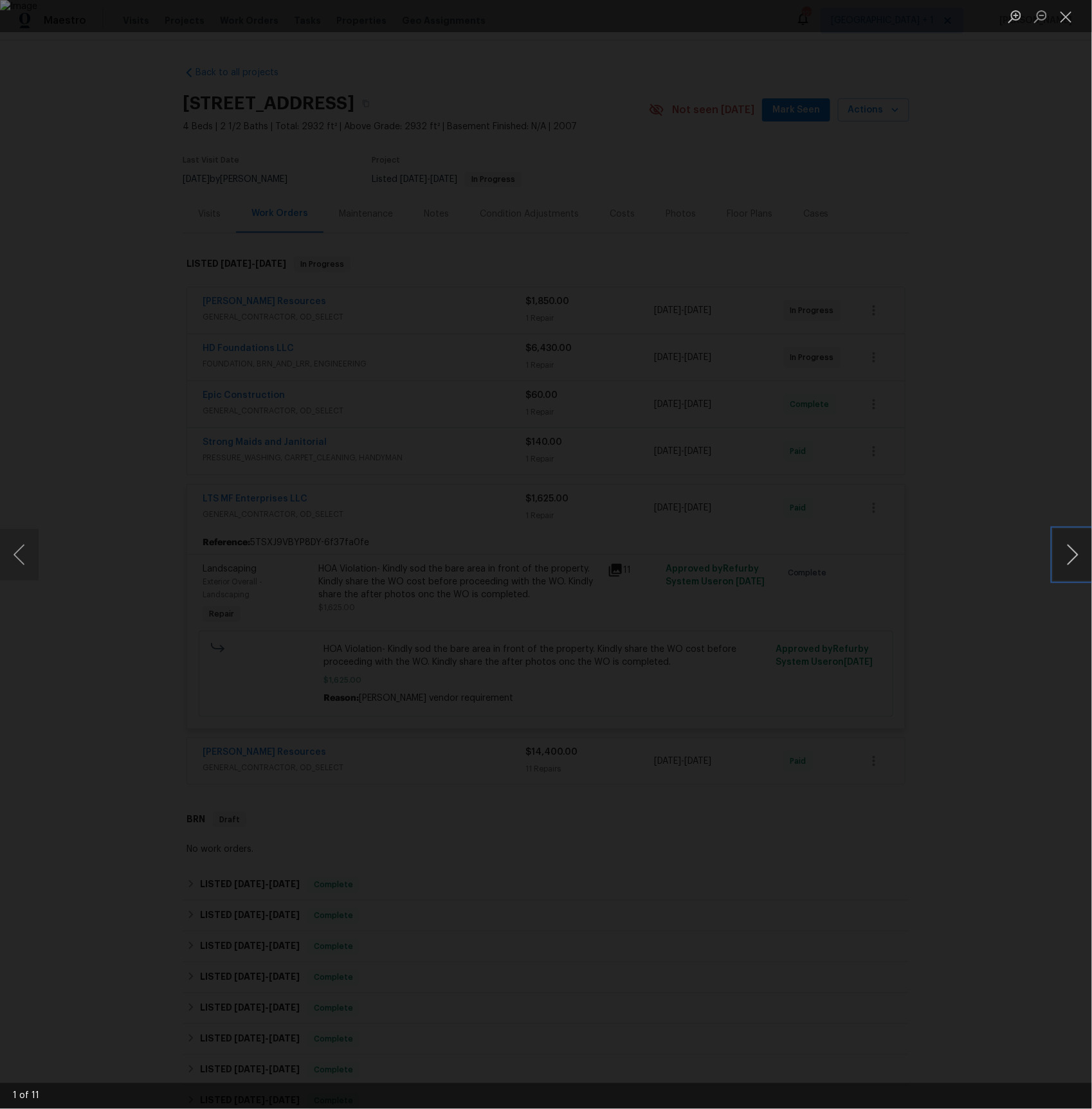
click at [1076, 559] on button "Next image" at bounding box center [1071, 555] width 38 height 51
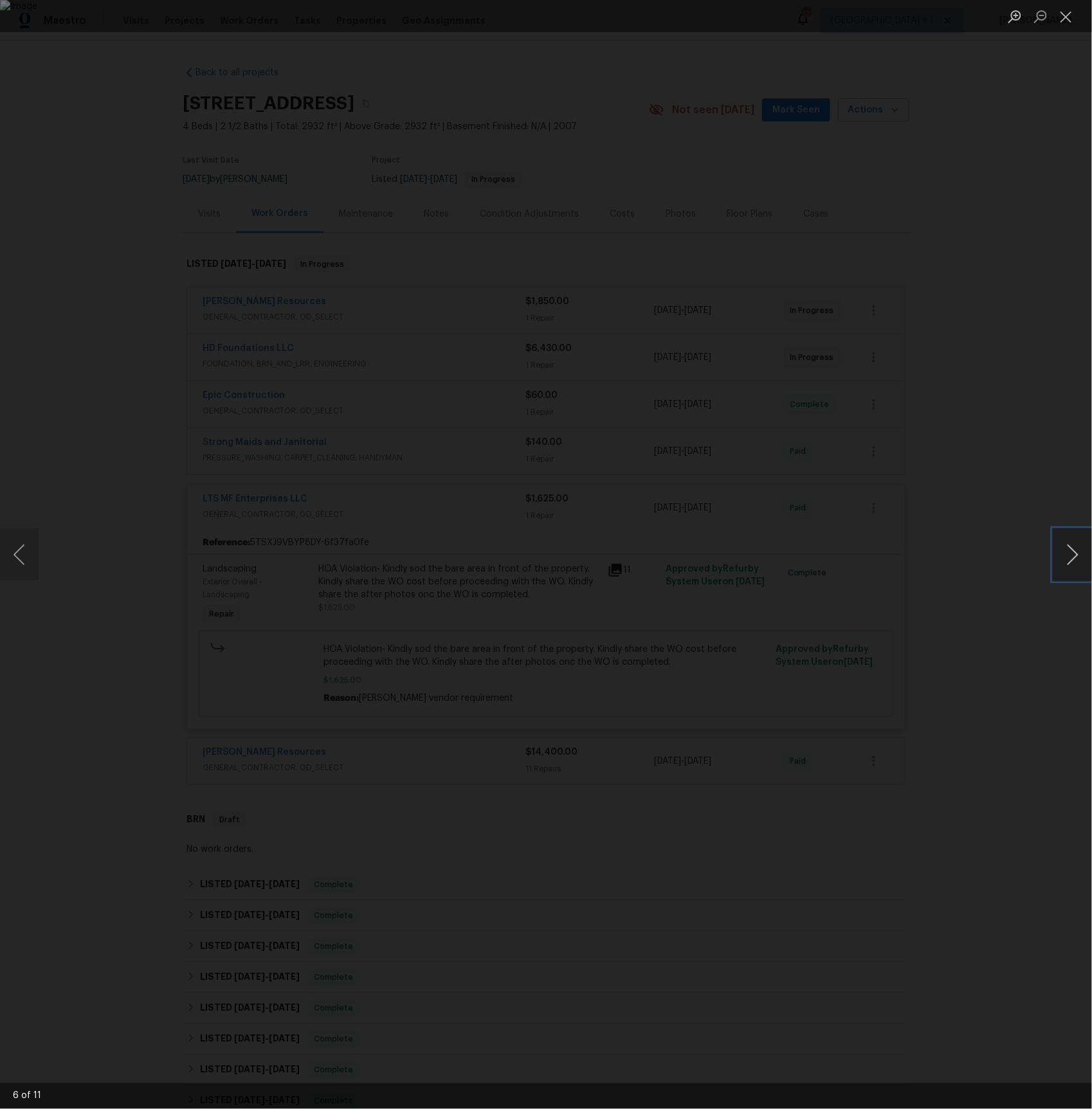
click at [1076, 559] on button "Next image" at bounding box center [1071, 555] width 38 height 51
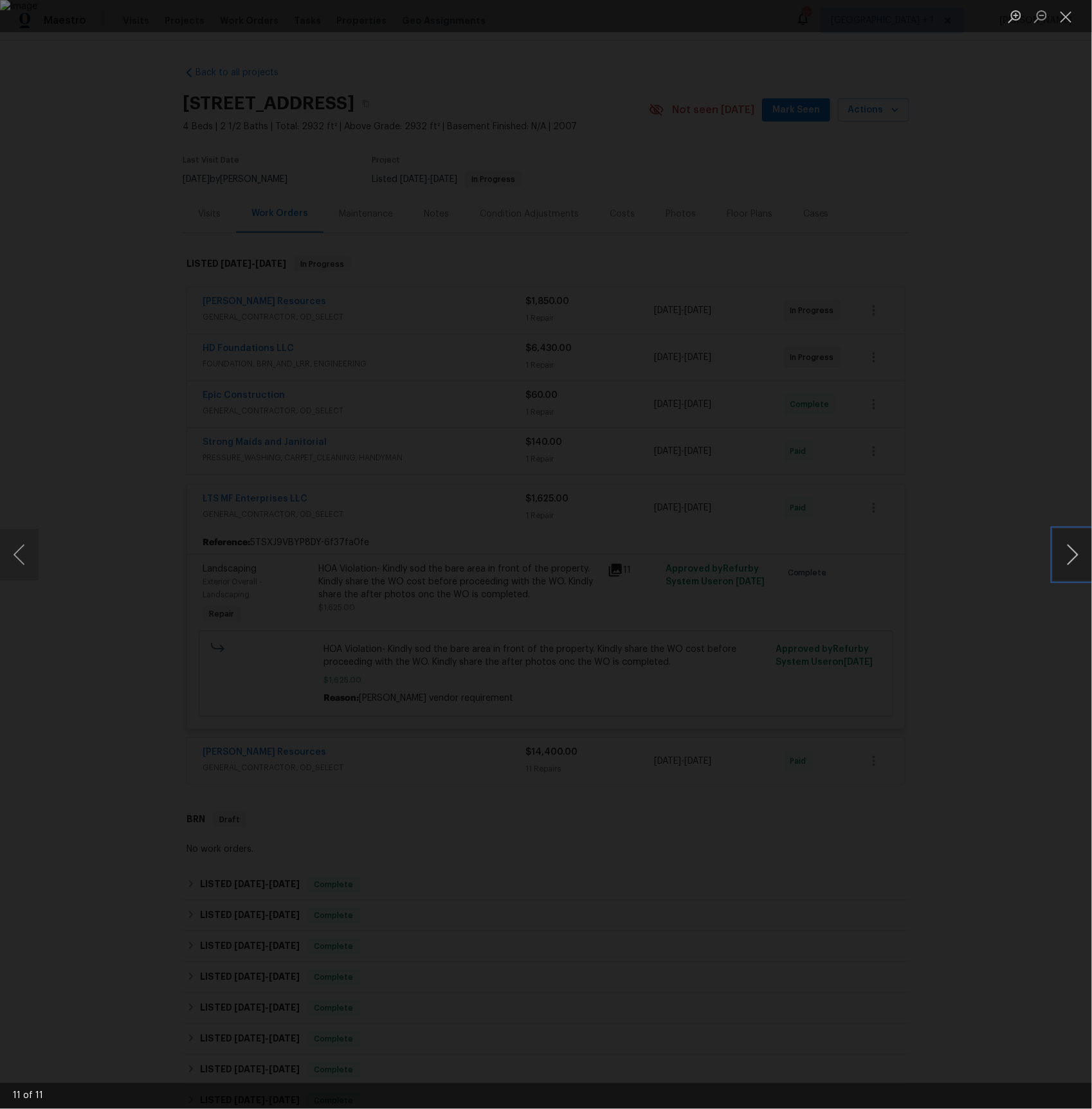
click at [1076, 559] on button "Next image" at bounding box center [1071, 555] width 38 height 51
click at [993, 541] on div "Lightbox" at bounding box center [546, 554] width 1092 height 1109
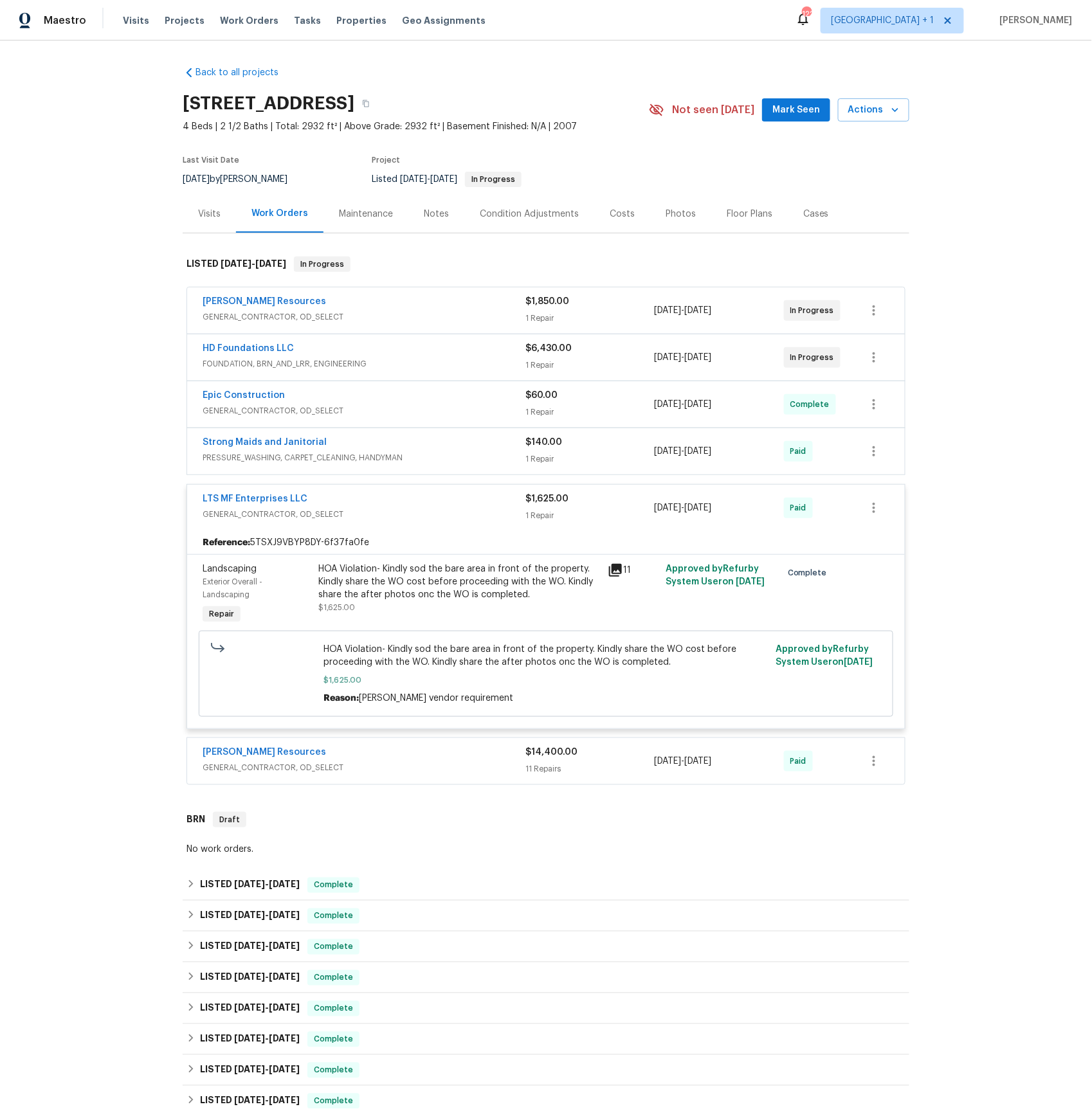
click at [246, 770] on span "GENERAL_CONTRACTOR, OD_SELECT" at bounding box center [364, 768] width 323 height 13
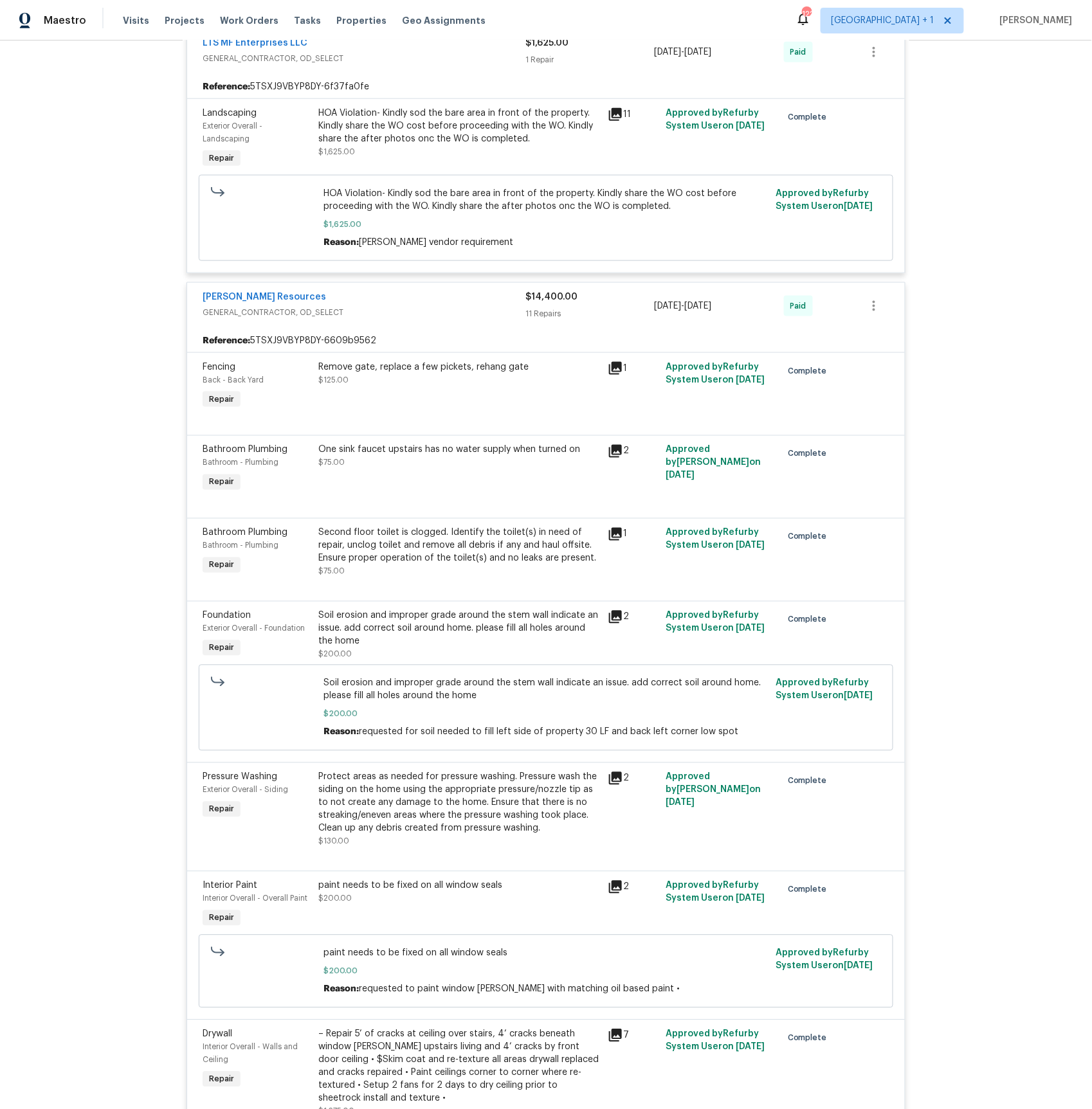
scroll to position [466, 0]
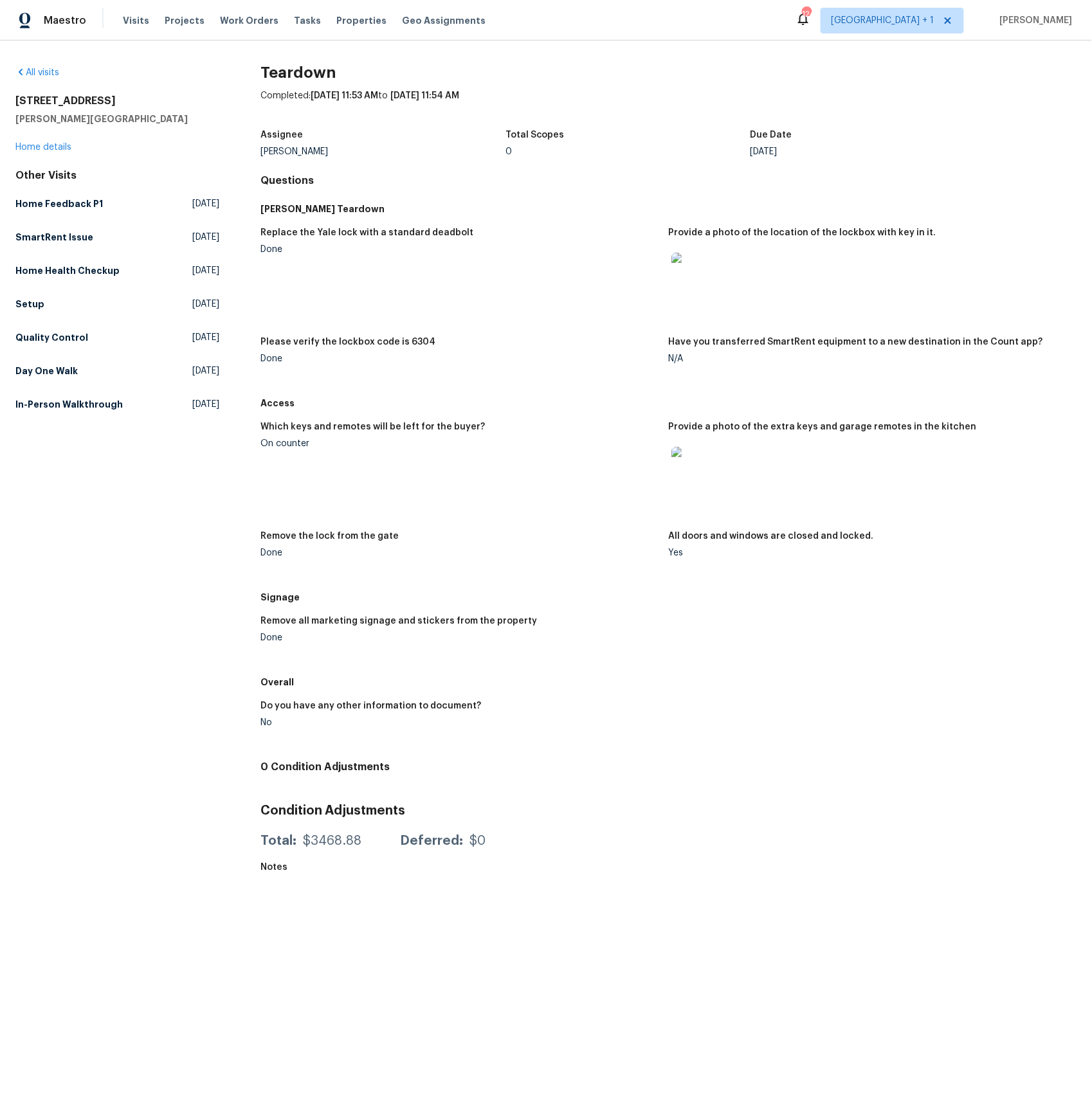
click at [686, 462] on img at bounding box center [692, 467] width 41 height 41
